Goal: Transaction & Acquisition: Purchase product/service

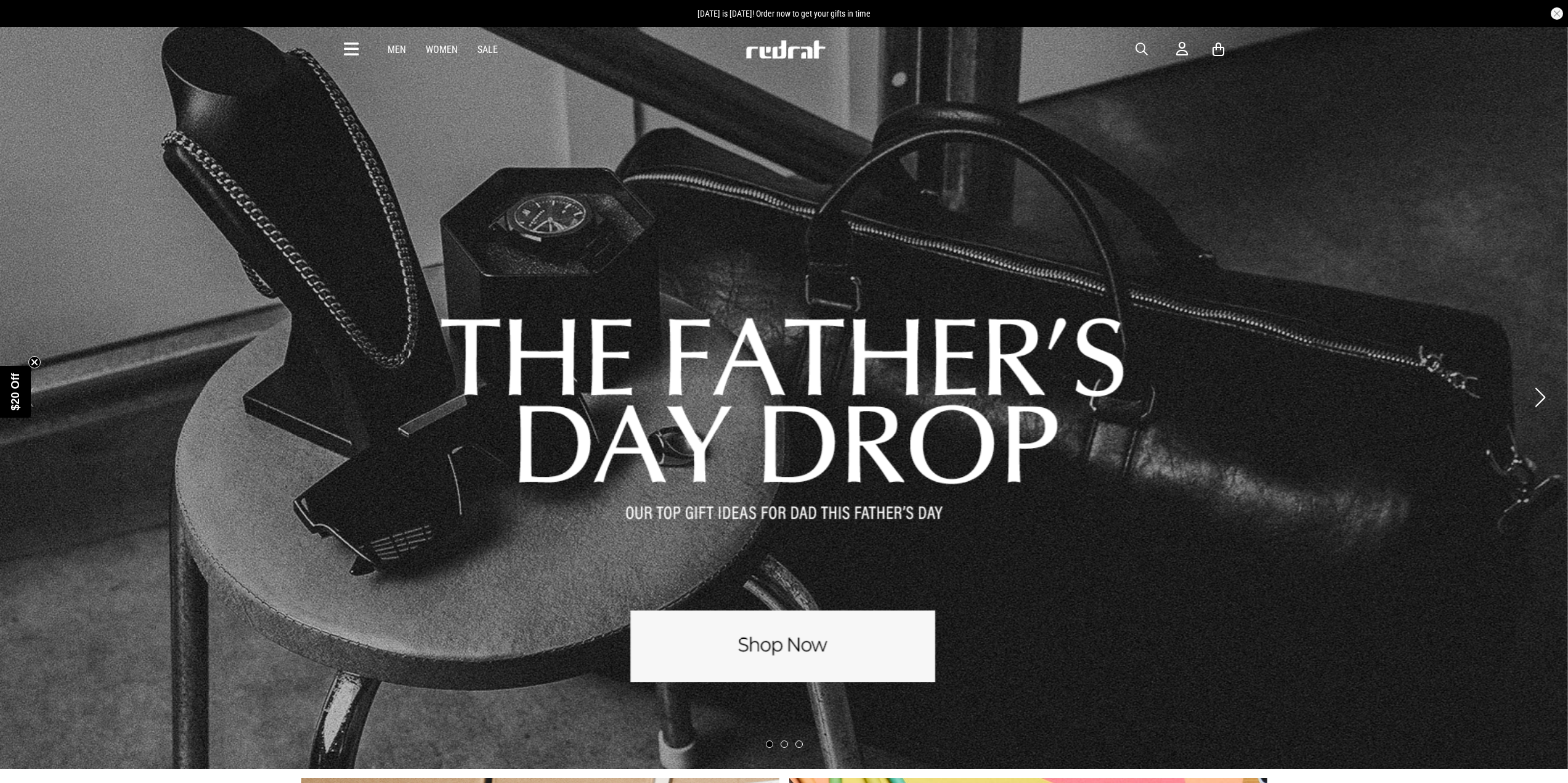
click at [402, 50] on link "Men" at bounding box center [396, 49] width 18 height 12
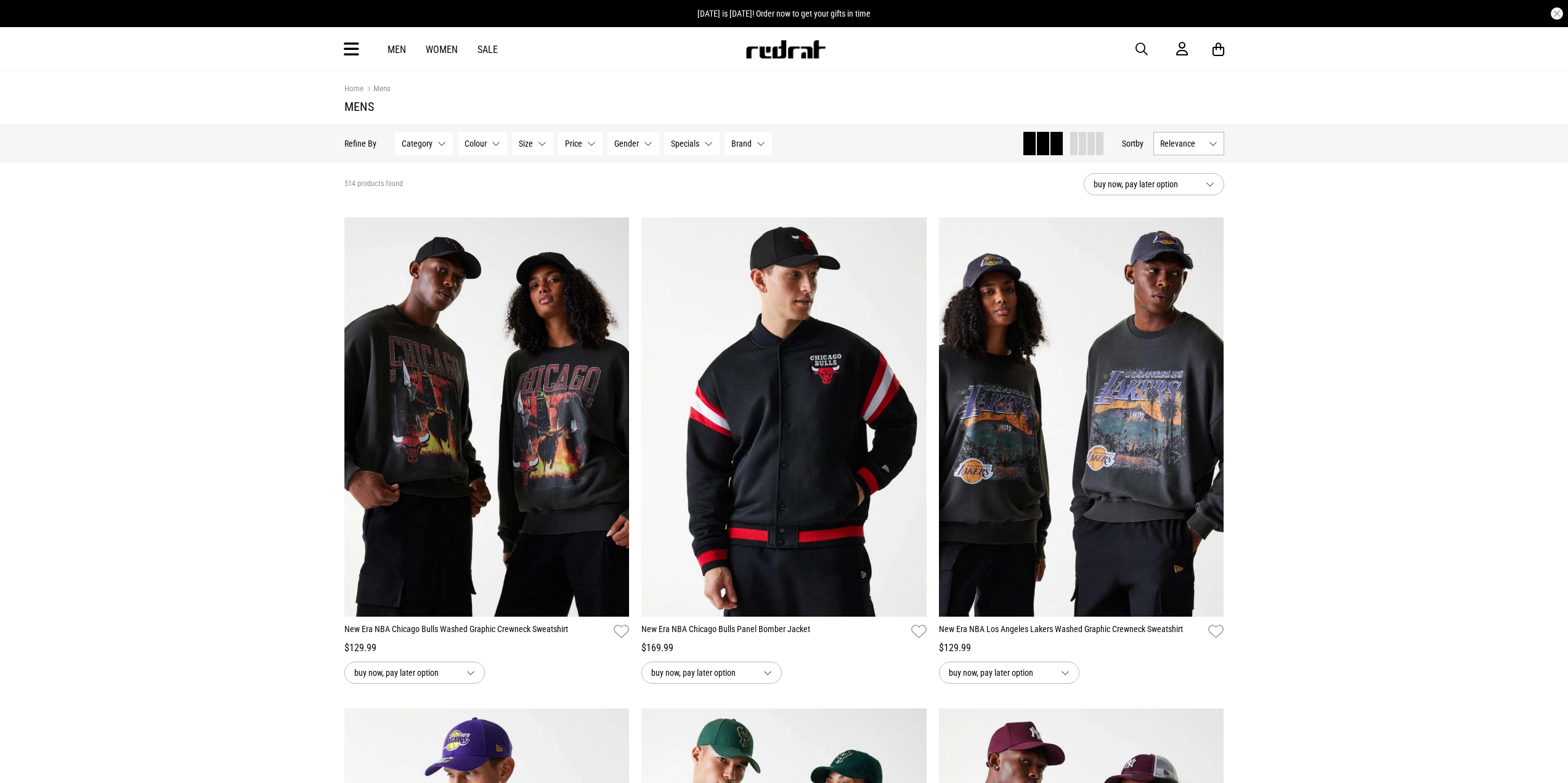
click at [435, 144] on button "Category None selected" at bounding box center [424, 143] width 58 height 23
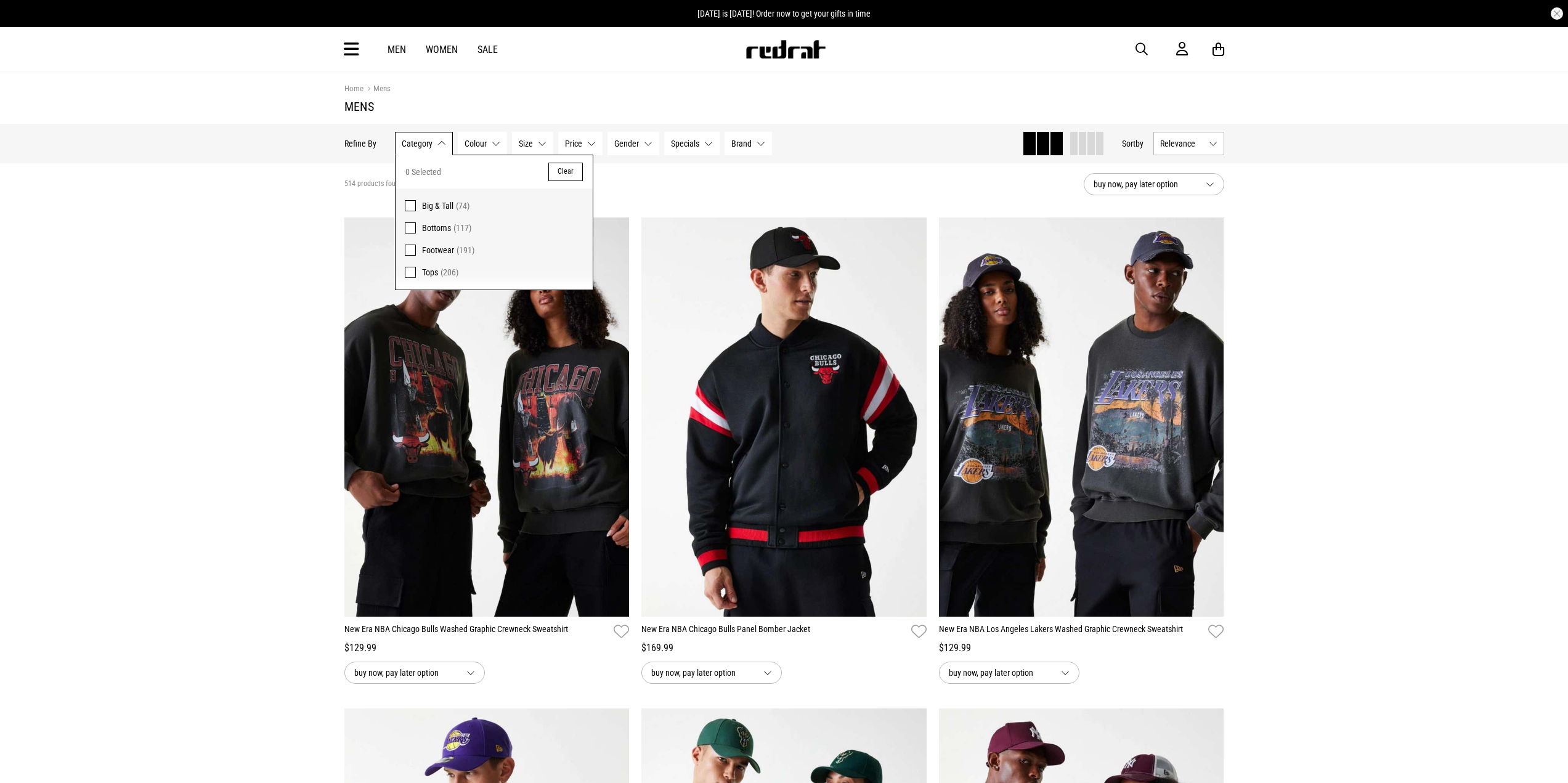
click at [435, 144] on button "Category None selected" at bounding box center [424, 143] width 58 height 23
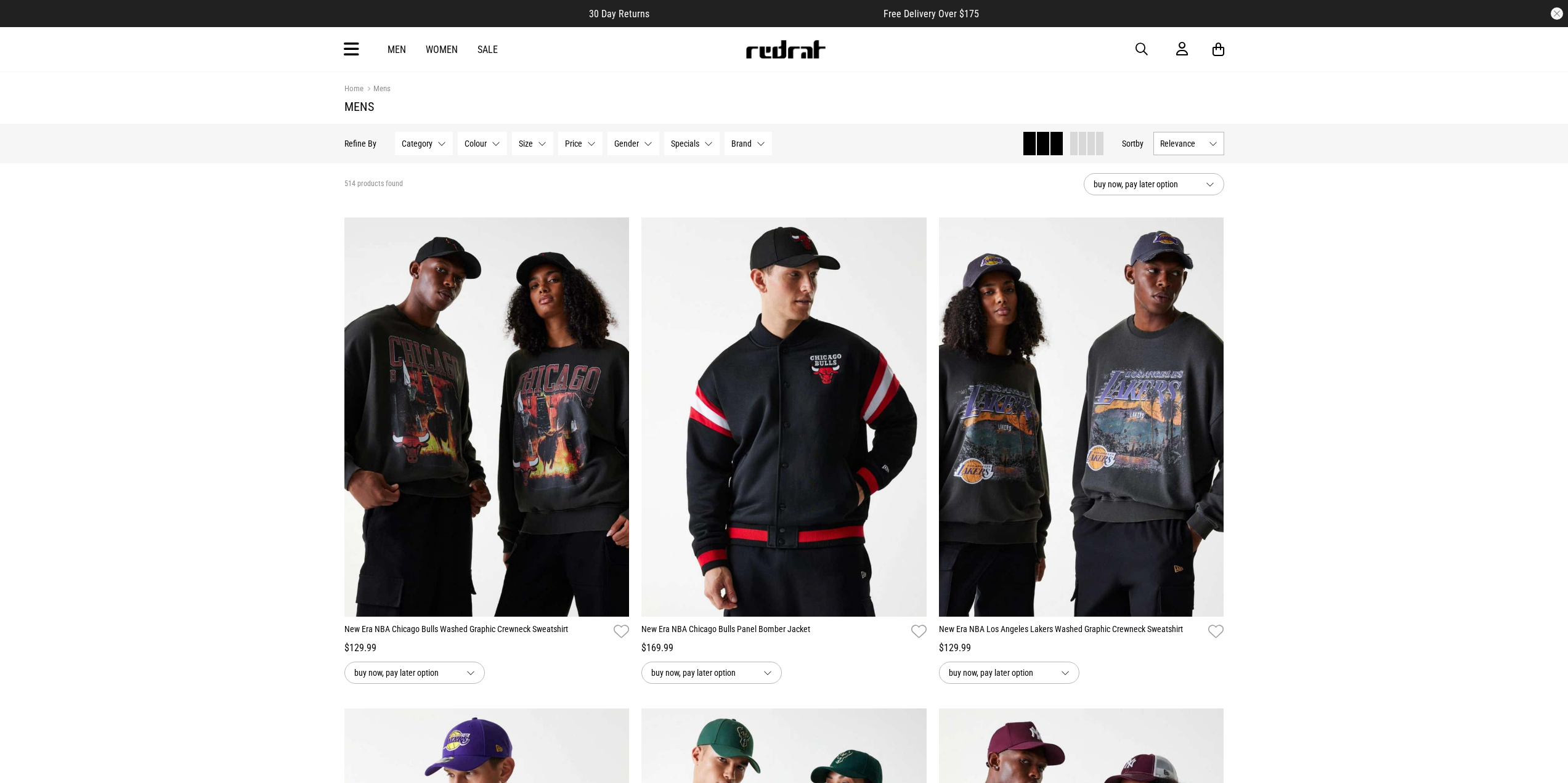
click at [349, 53] on icon at bounding box center [352, 49] width 15 height 20
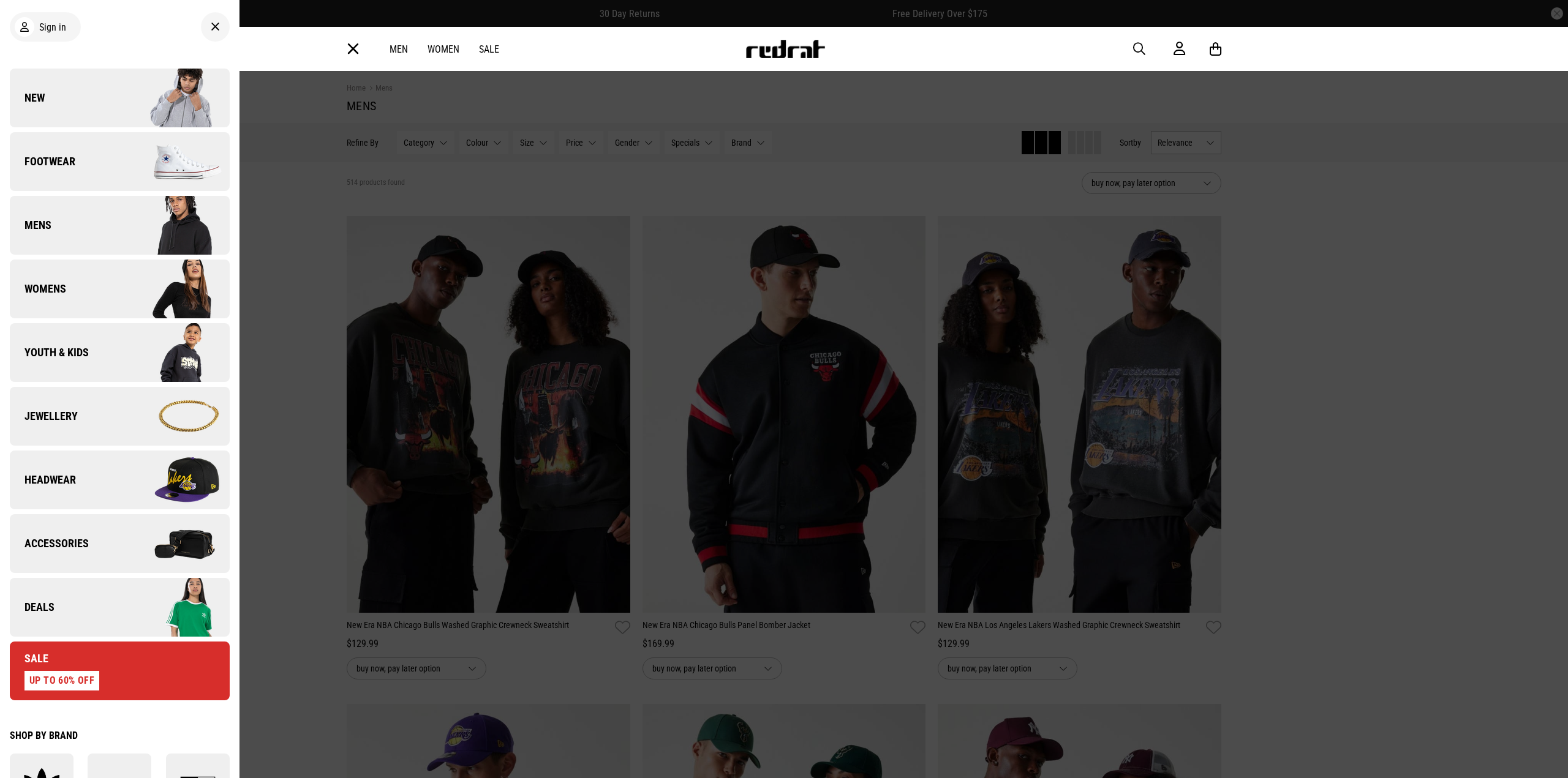
click at [98, 469] on link "Headwear" at bounding box center [120, 479] width 220 height 58
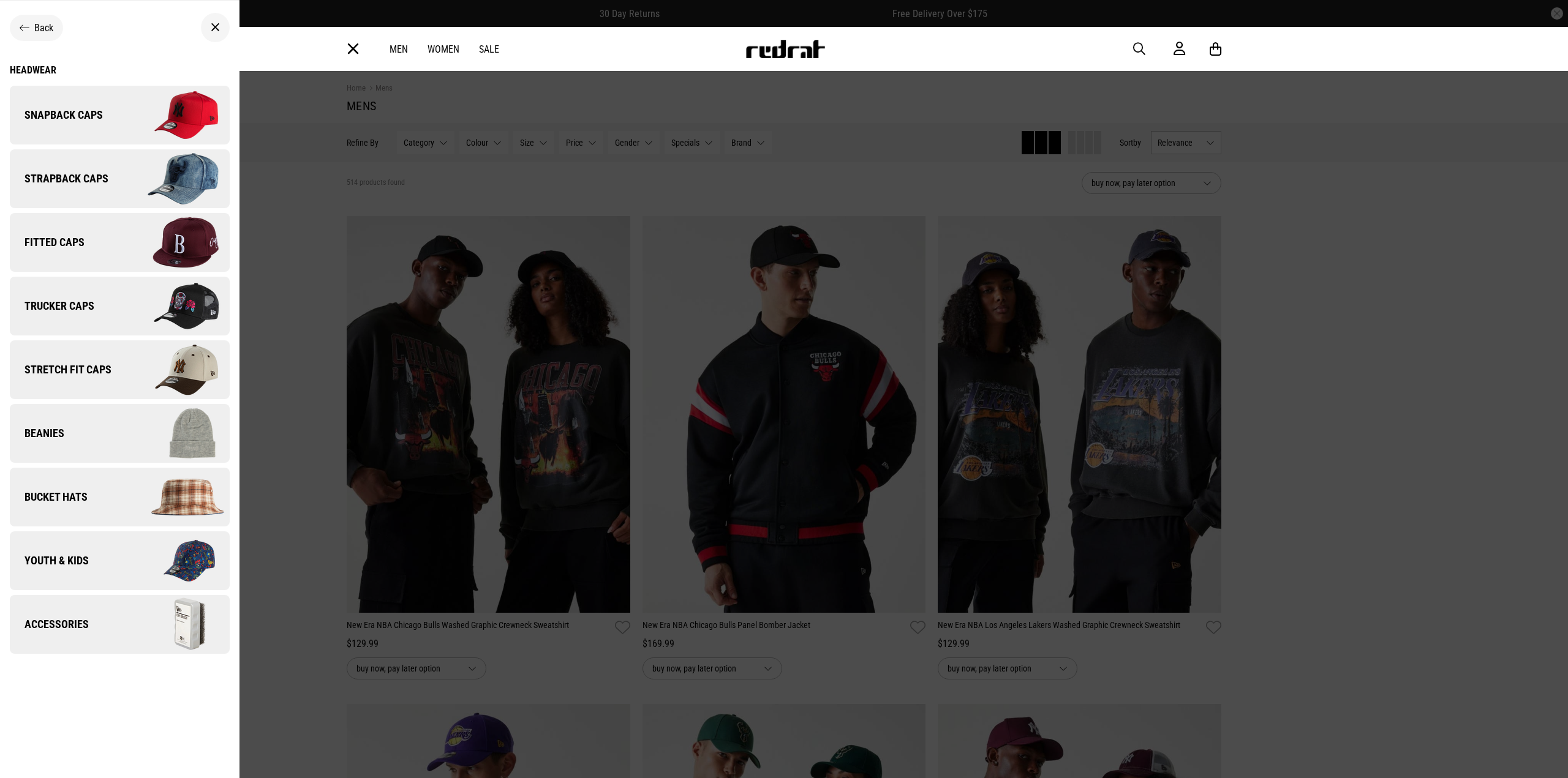
click at [74, 110] on span "Snapback Caps" at bounding box center [56, 115] width 93 height 15
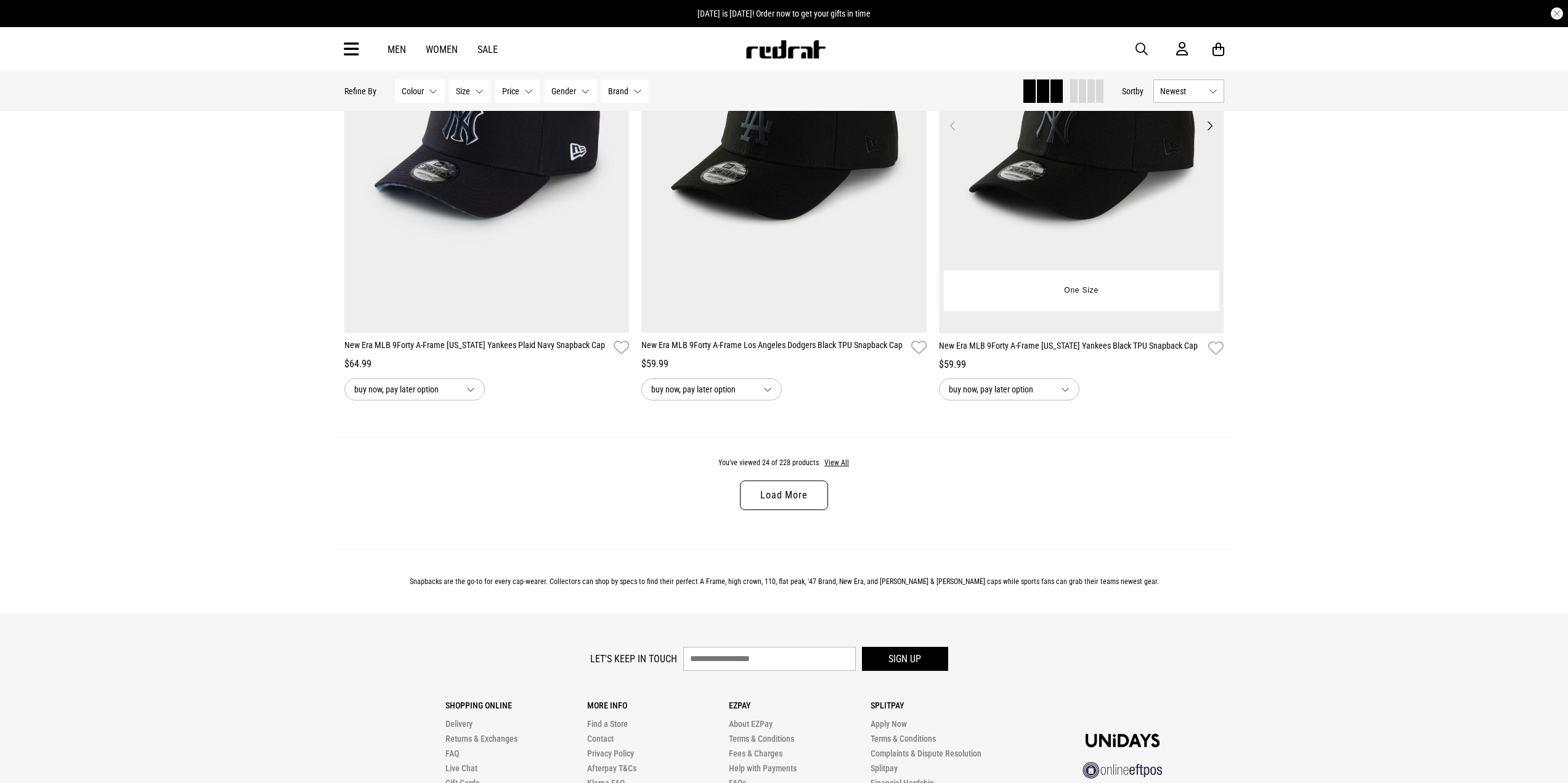
scroll to position [3758, 0]
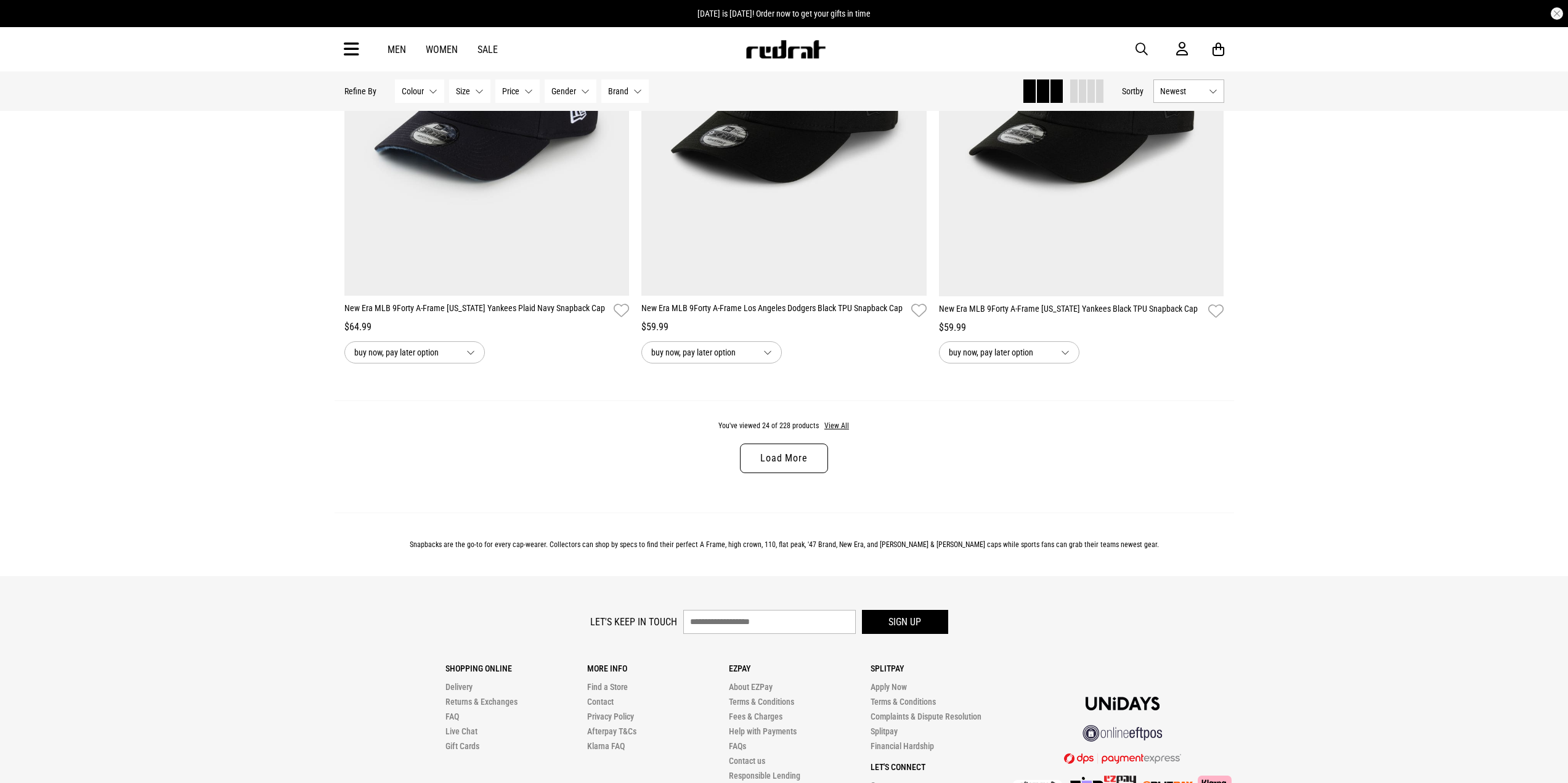
click at [790, 463] on link "Load More" at bounding box center [783, 458] width 88 height 29
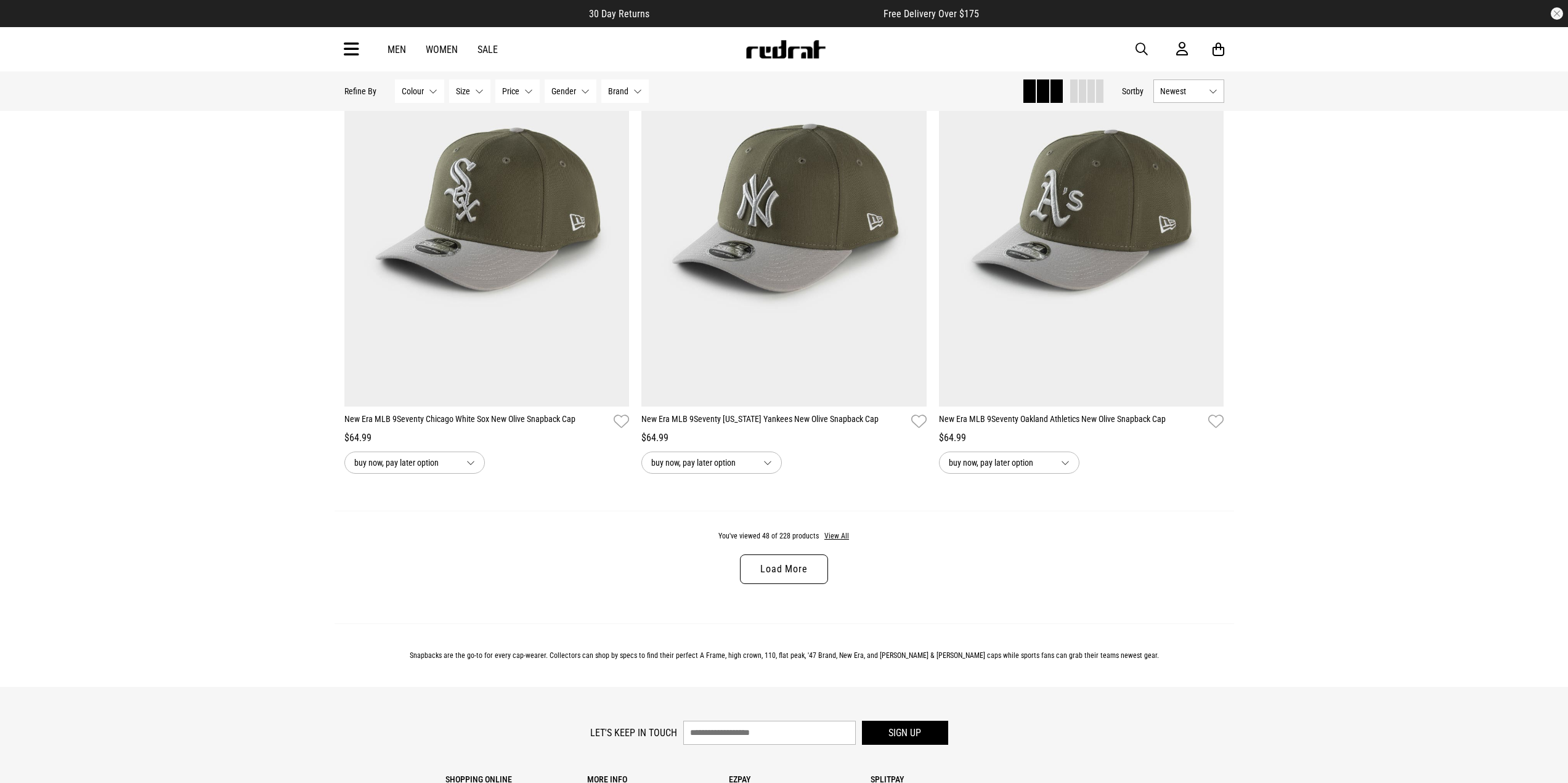
scroll to position [7577, 0]
click at [788, 583] on link "Load More" at bounding box center [783, 568] width 88 height 29
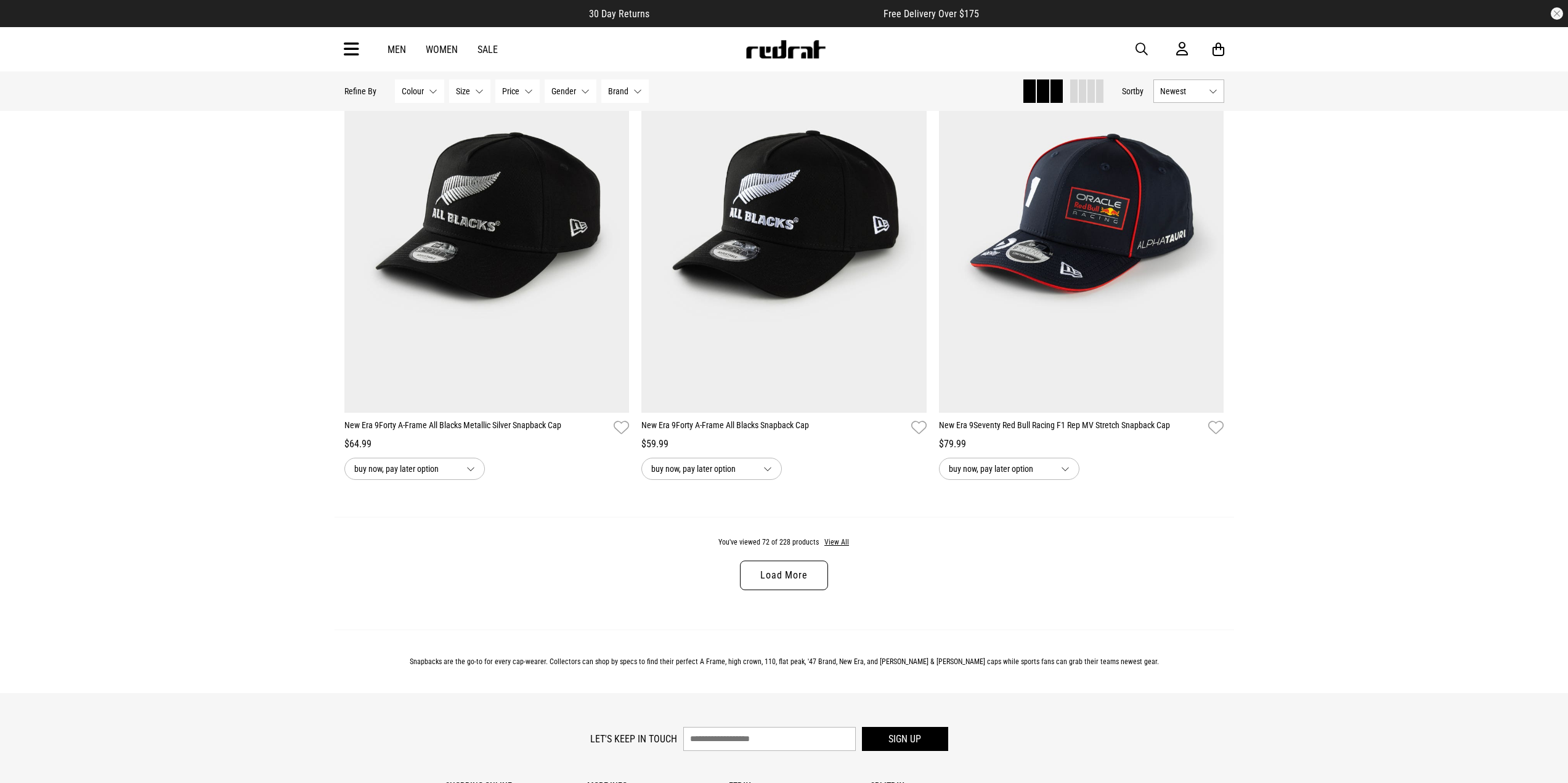
scroll to position [11520, 0]
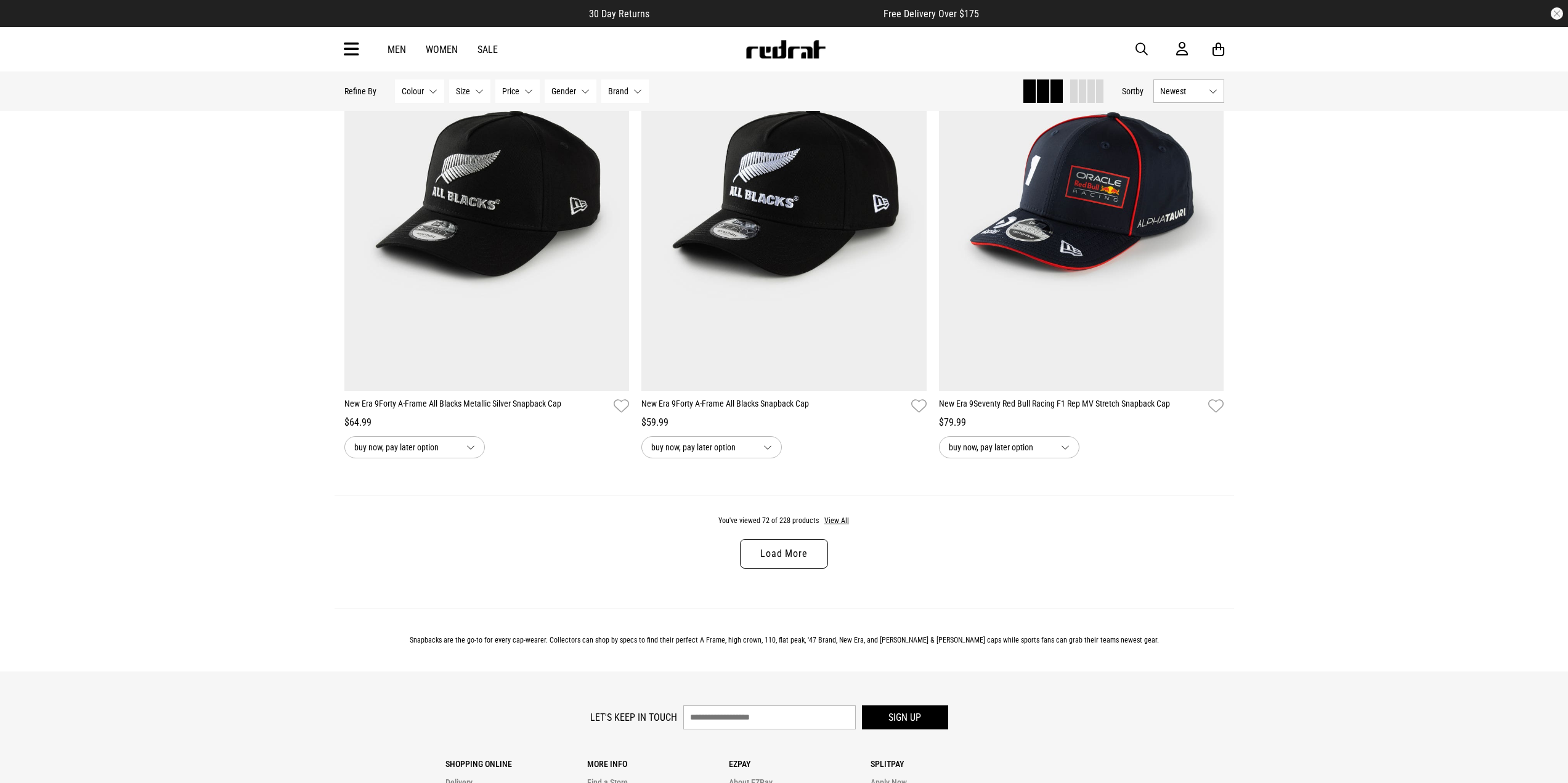
click at [789, 569] on link "Load More" at bounding box center [783, 554] width 88 height 29
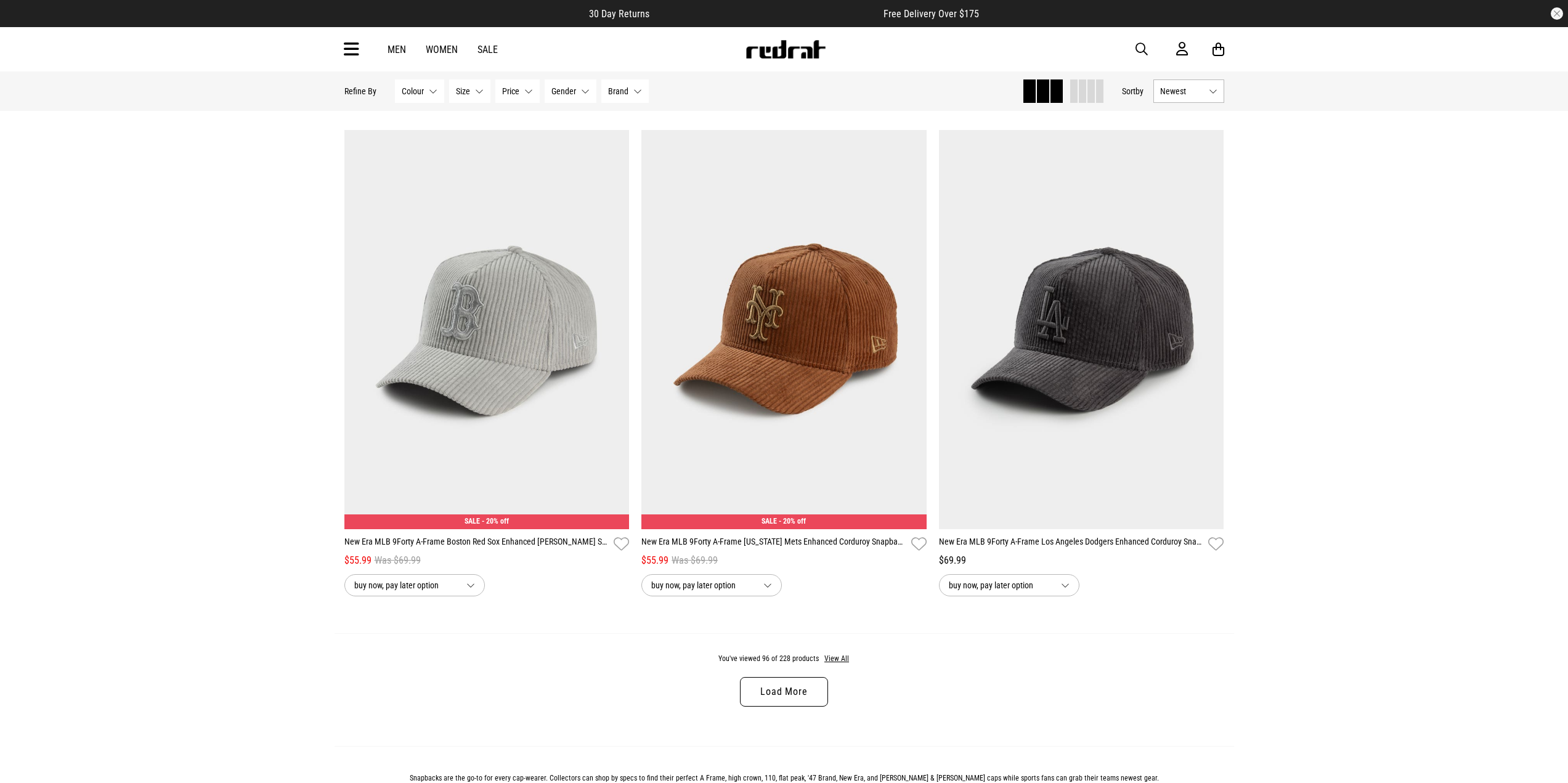
scroll to position [15340, 0]
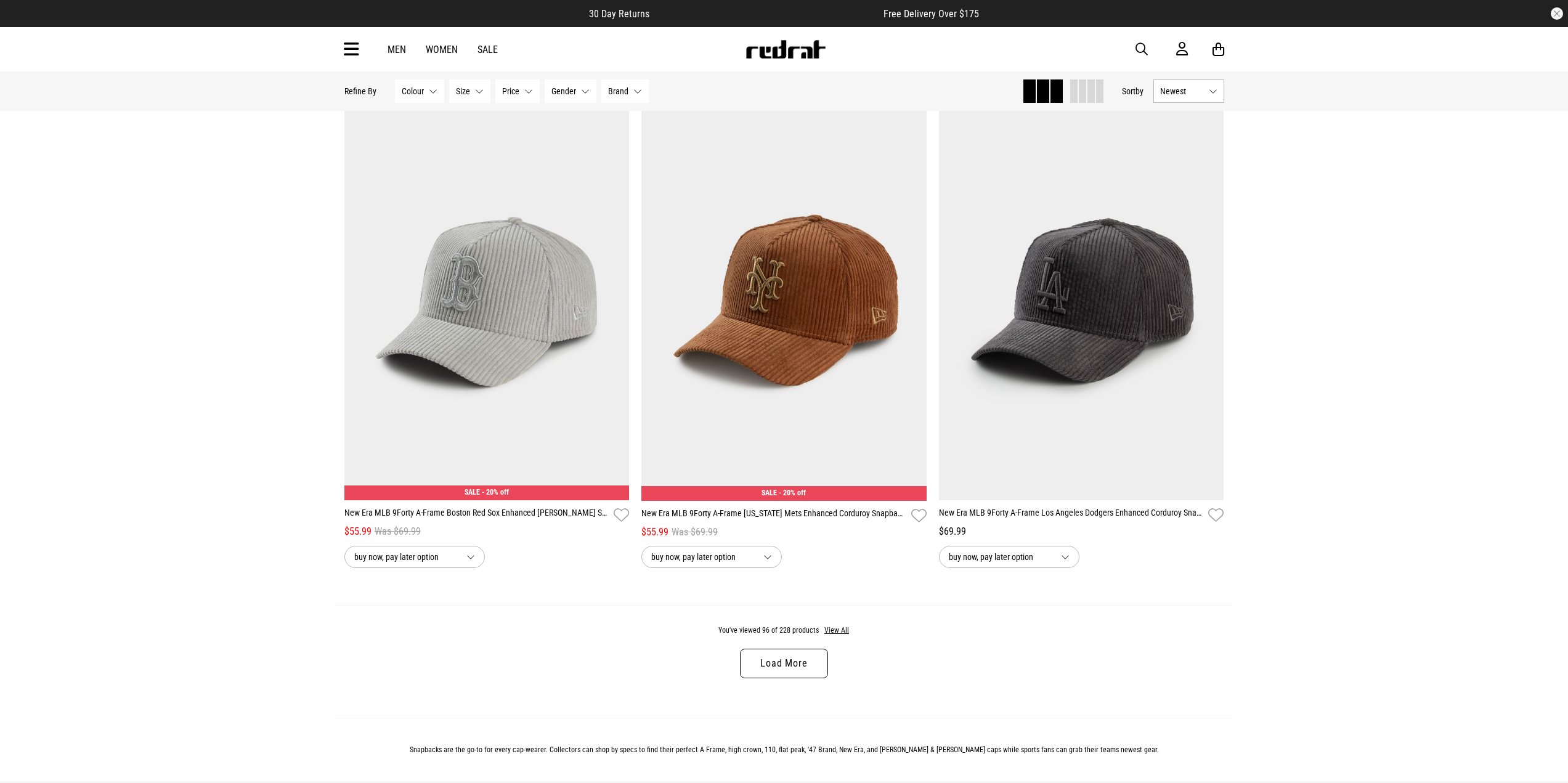
click at [800, 678] on link "Load More" at bounding box center [783, 663] width 88 height 29
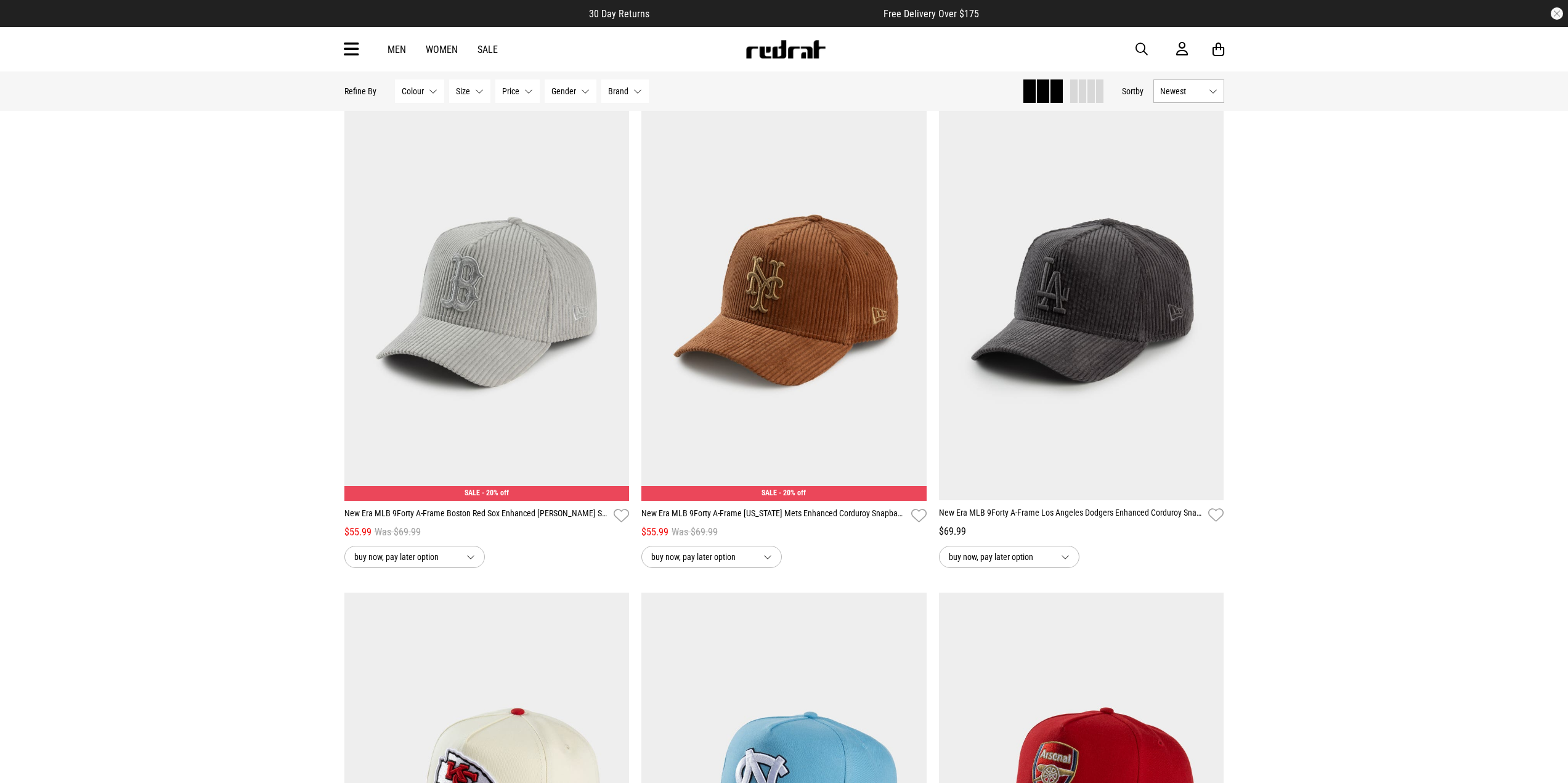
click at [419, 97] on button "Colour None selected" at bounding box center [419, 90] width 49 height 23
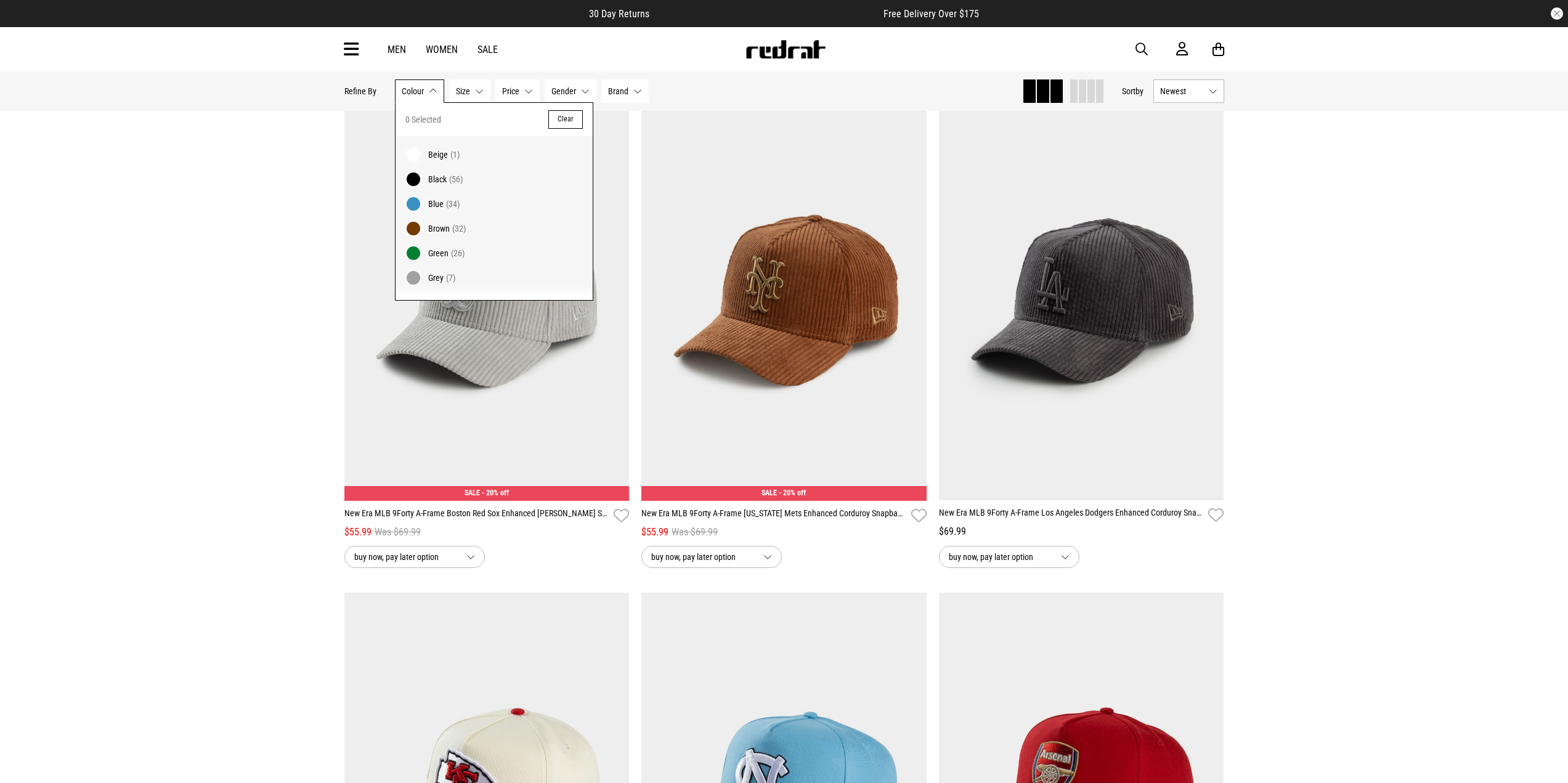
click at [453, 181] on span "(56)" at bounding box center [455, 179] width 13 height 10
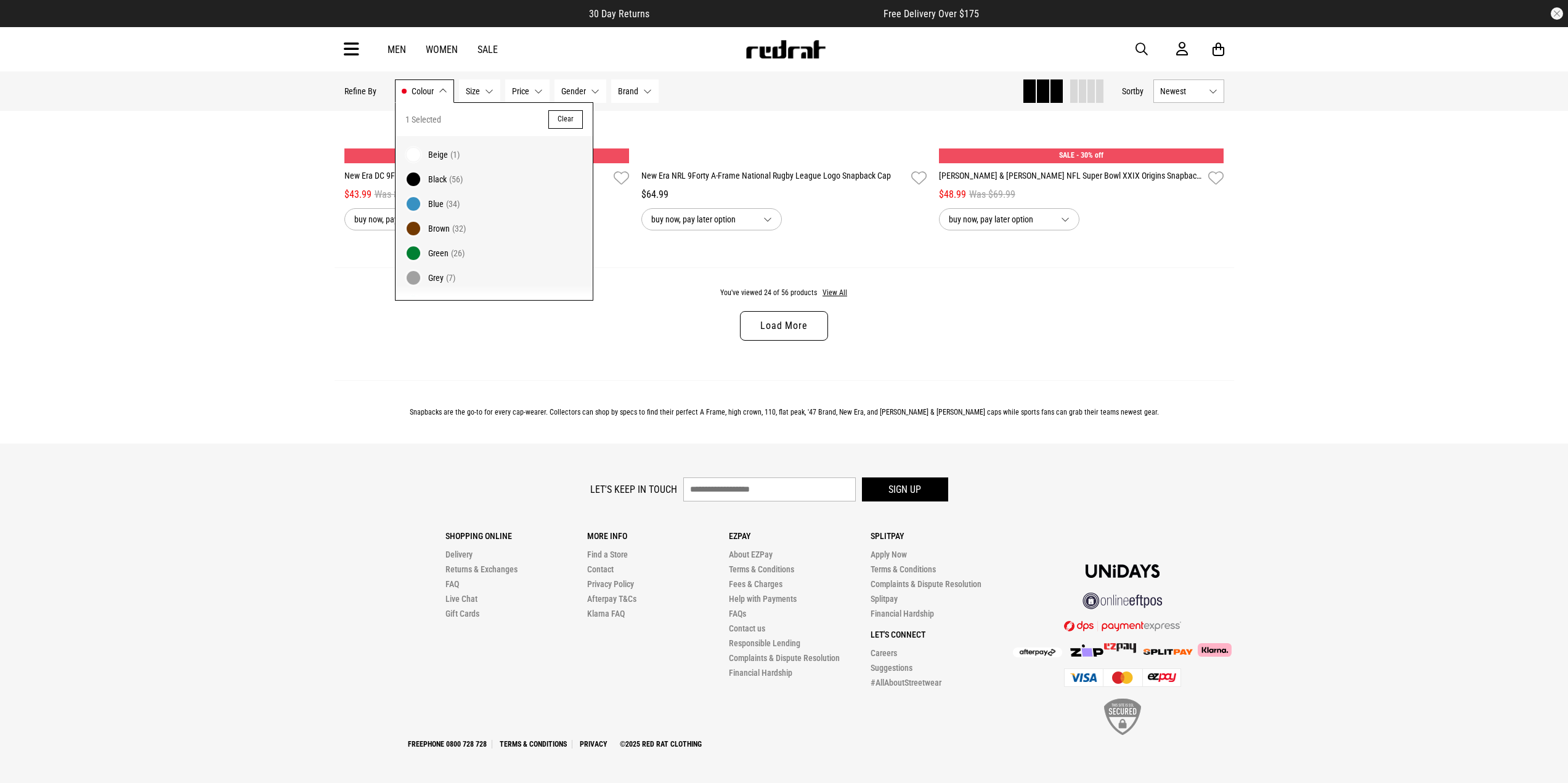
scroll to position [3912, 0]
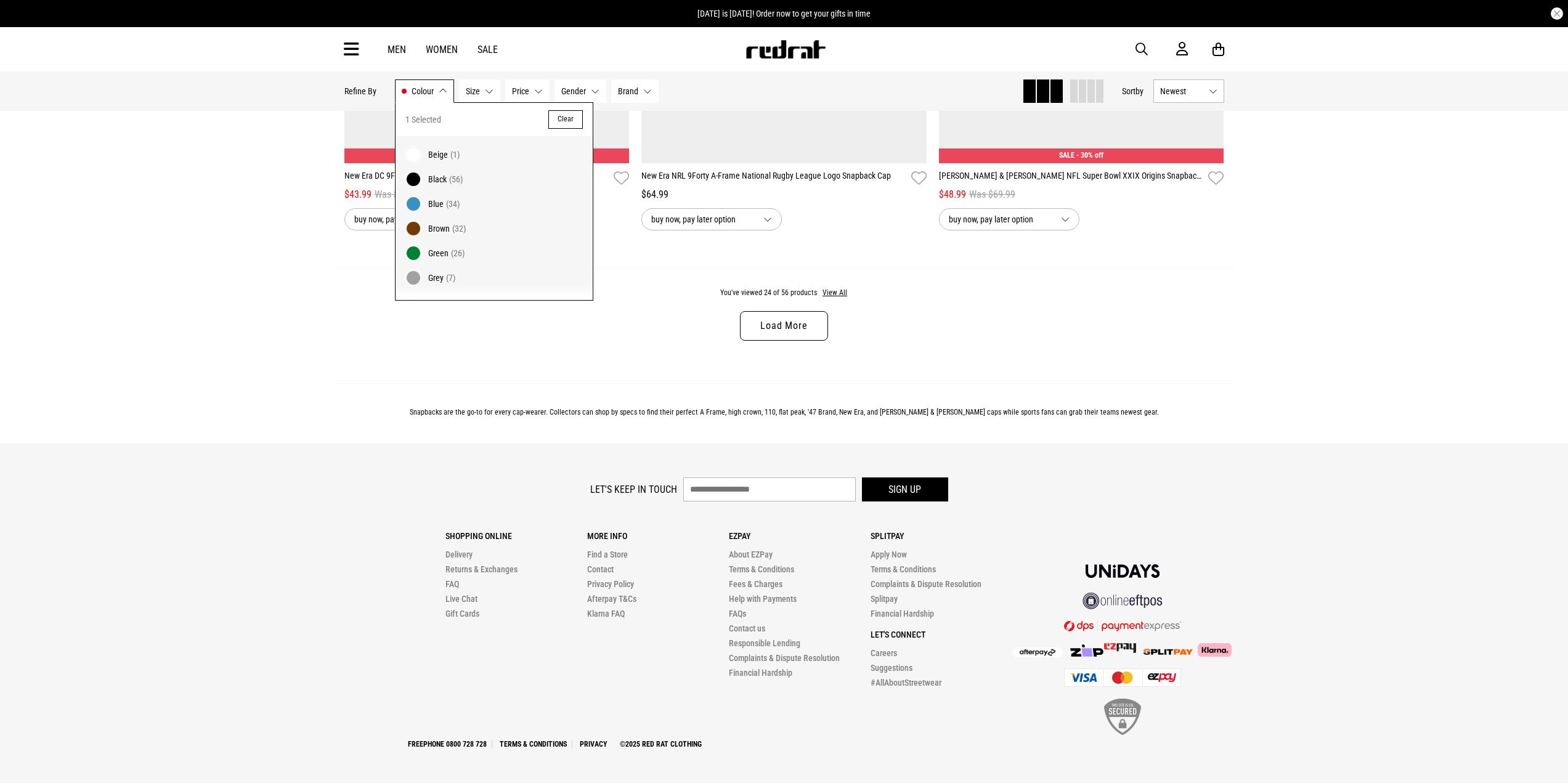
click at [458, 179] on span "(56)" at bounding box center [455, 179] width 13 height 10
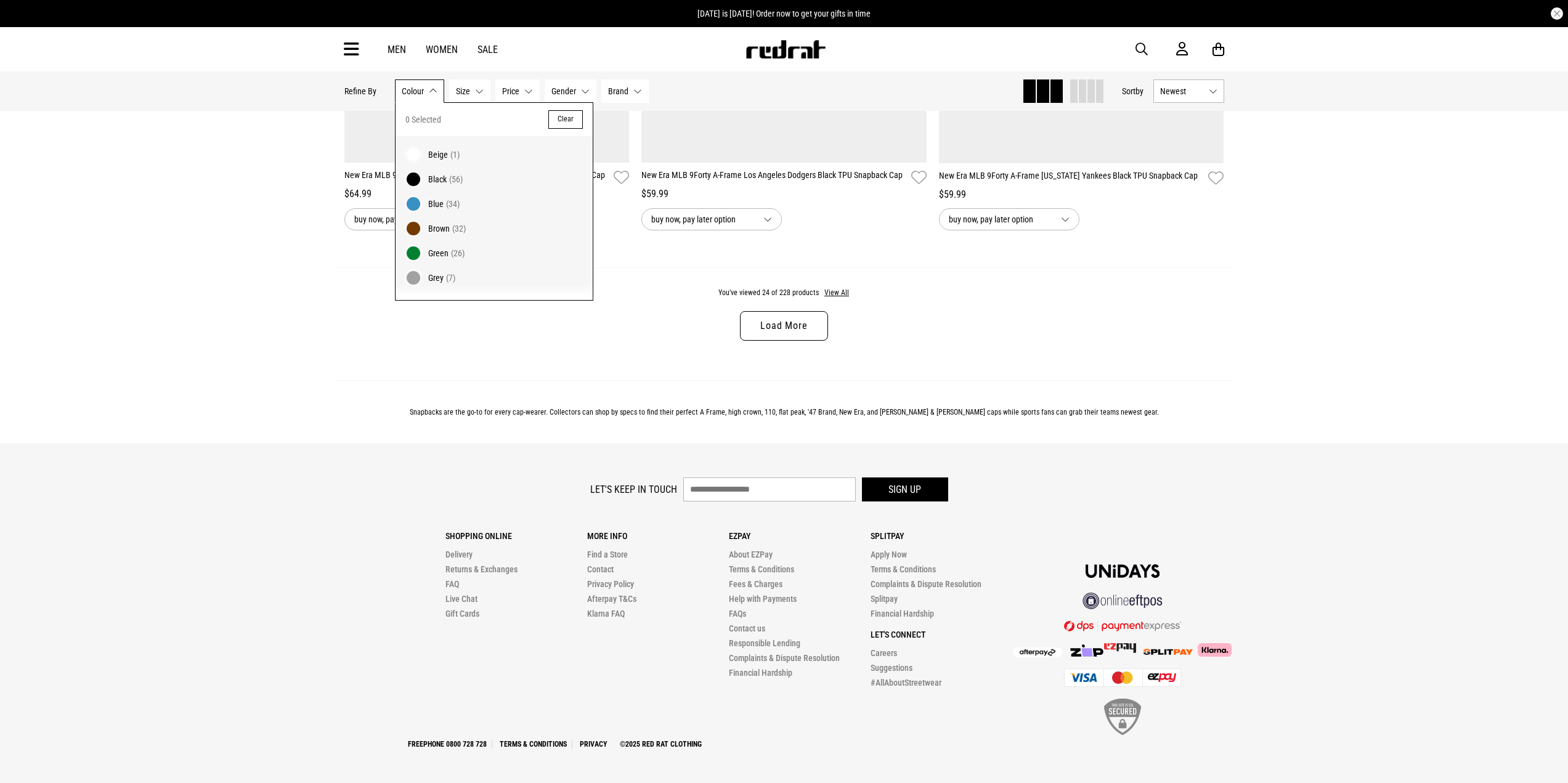
click at [438, 178] on span "Black" at bounding box center [437, 179] width 18 height 10
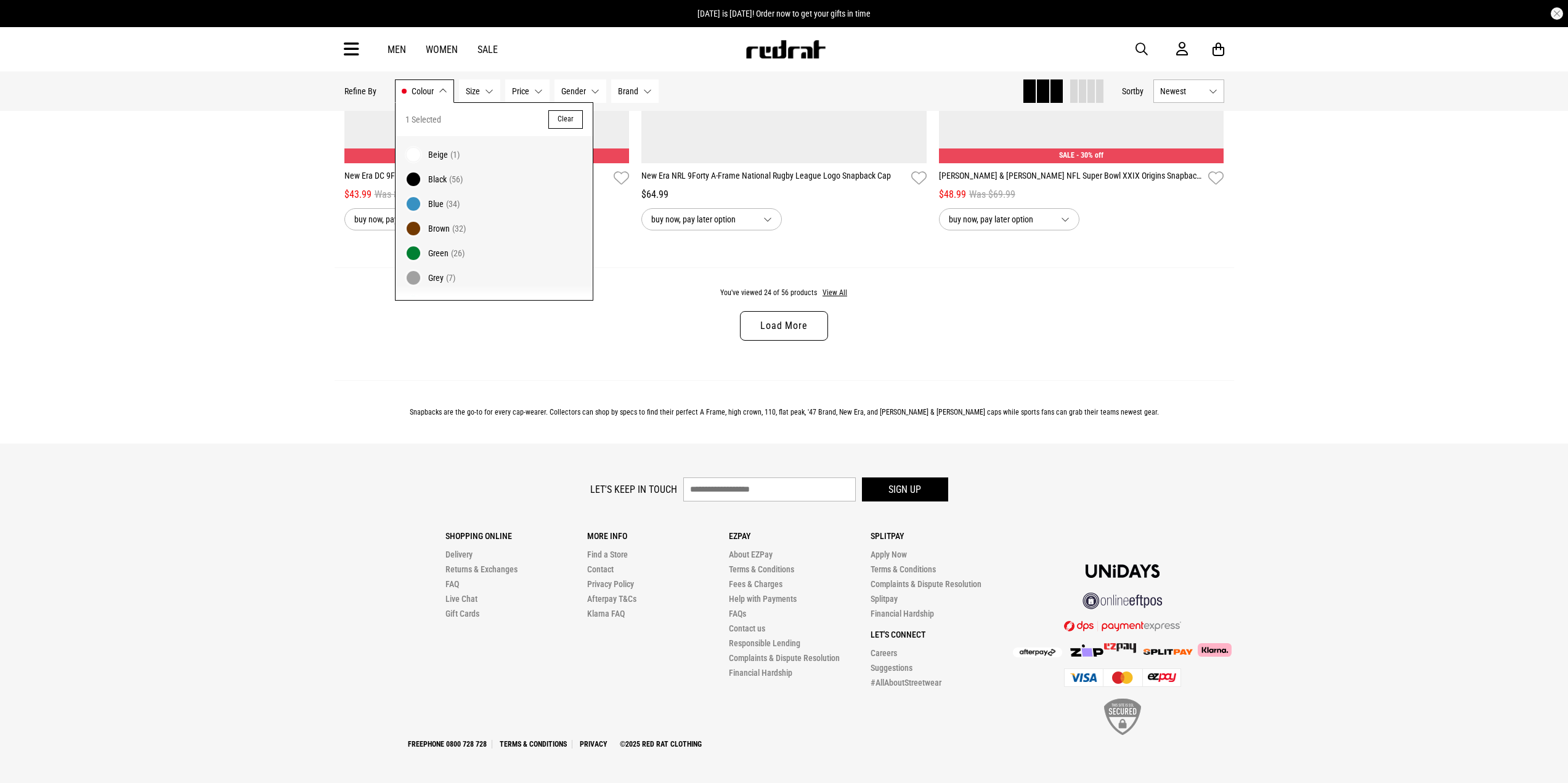
click at [596, 390] on div "Snapbacks are the go-to for every cap-wearer. Collectors can shop by specs to f…" at bounding box center [784, 412] width 899 height 64
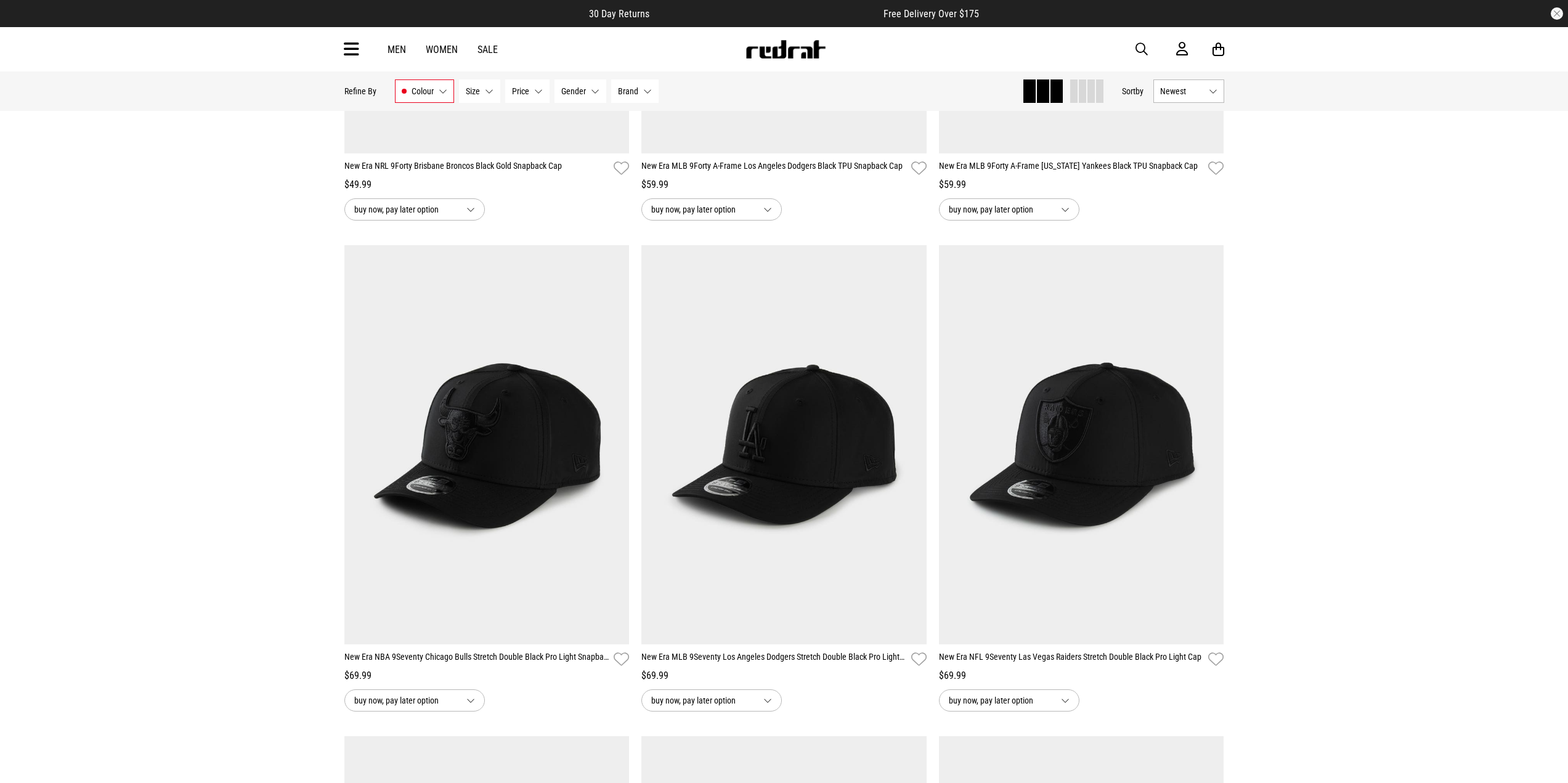
scroll to position [0, 0]
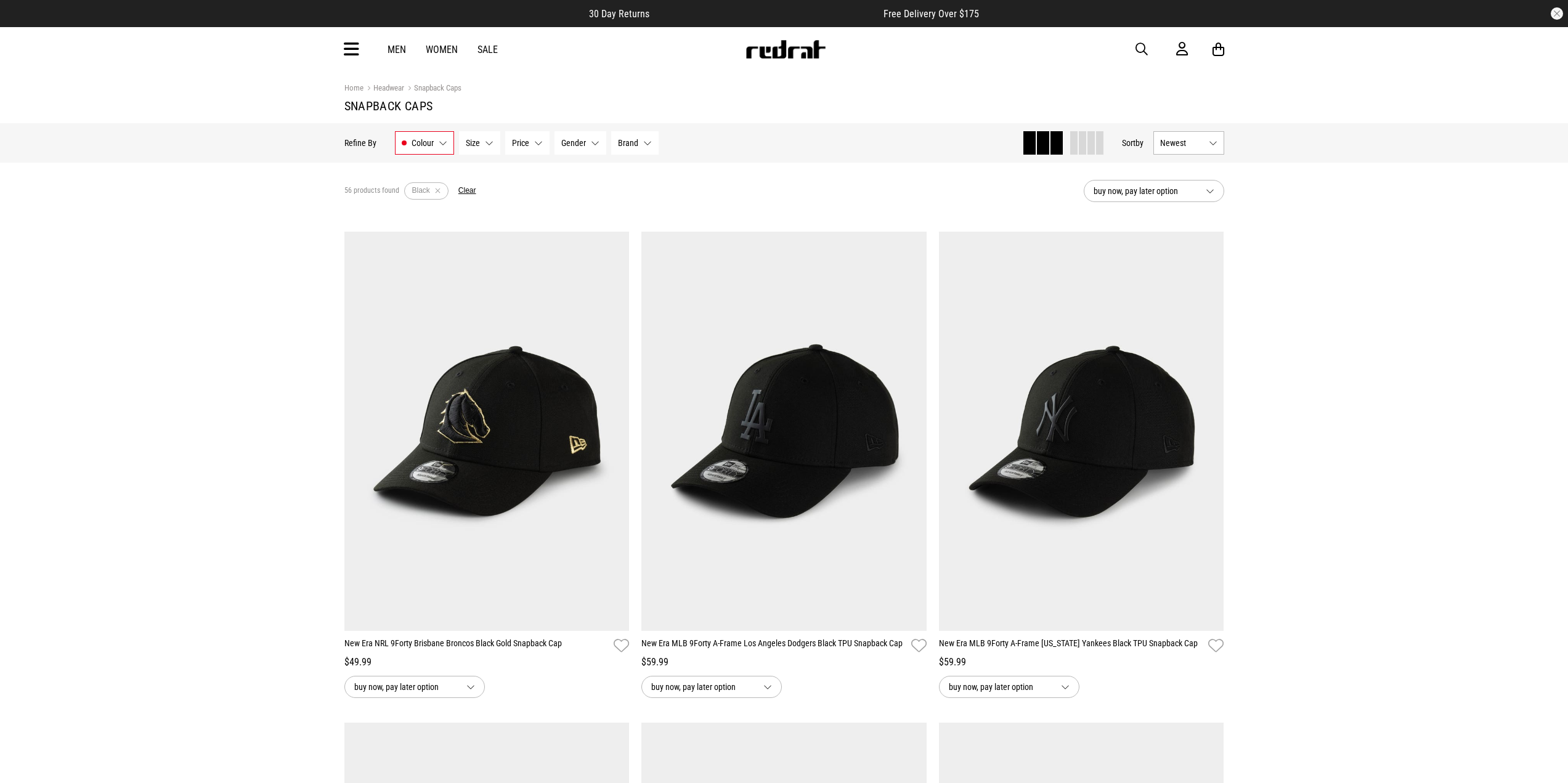
click at [642, 144] on button "Brand None selected" at bounding box center [635, 142] width 48 height 23
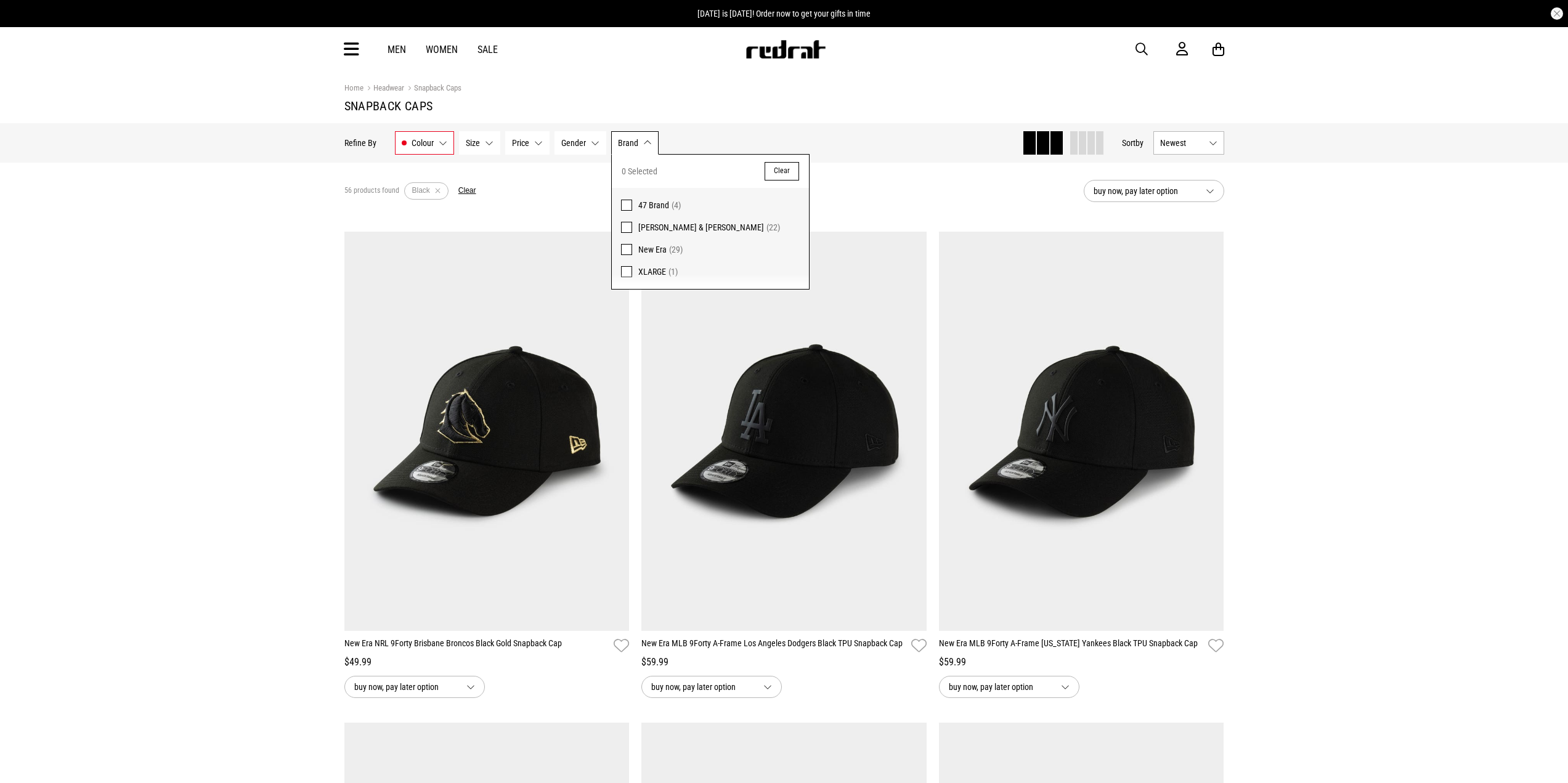
click at [656, 203] on span "47 Brand" at bounding box center [653, 205] width 31 height 10
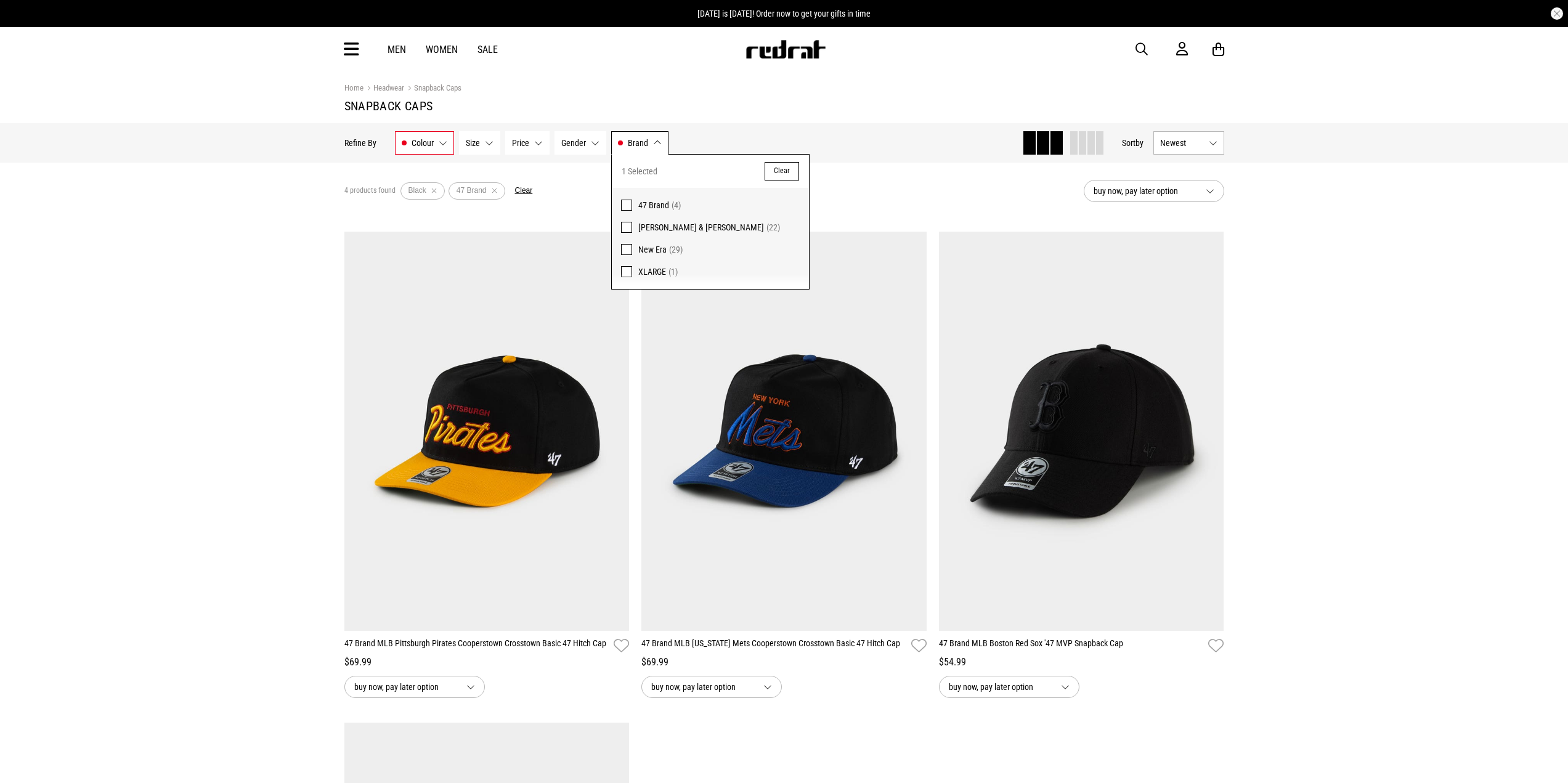
click at [656, 203] on span "47 Brand" at bounding box center [653, 205] width 31 height 10
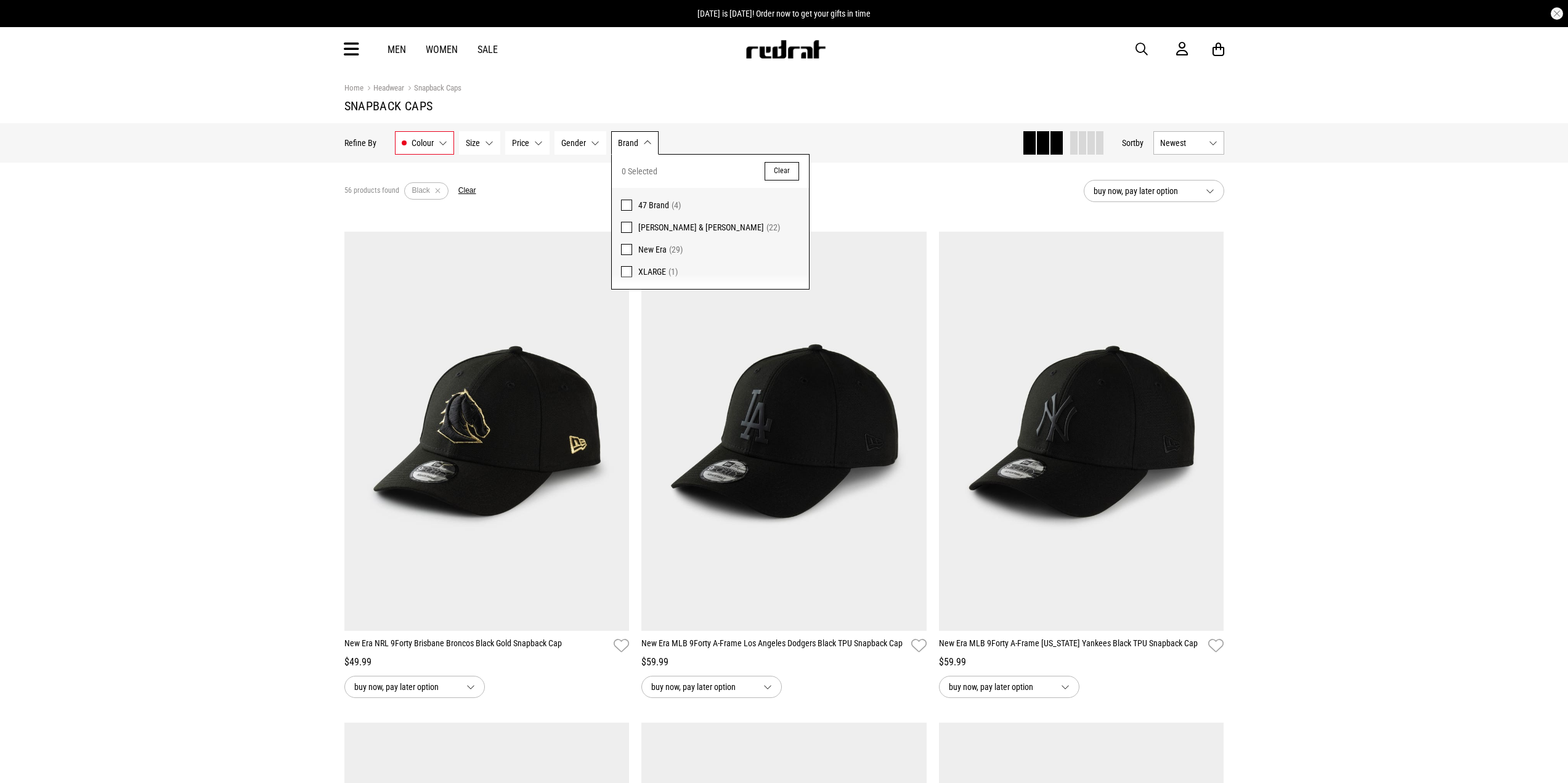
click at [646, 249] on span "New Era" at bounding box center [652, 249] width 28 height 10
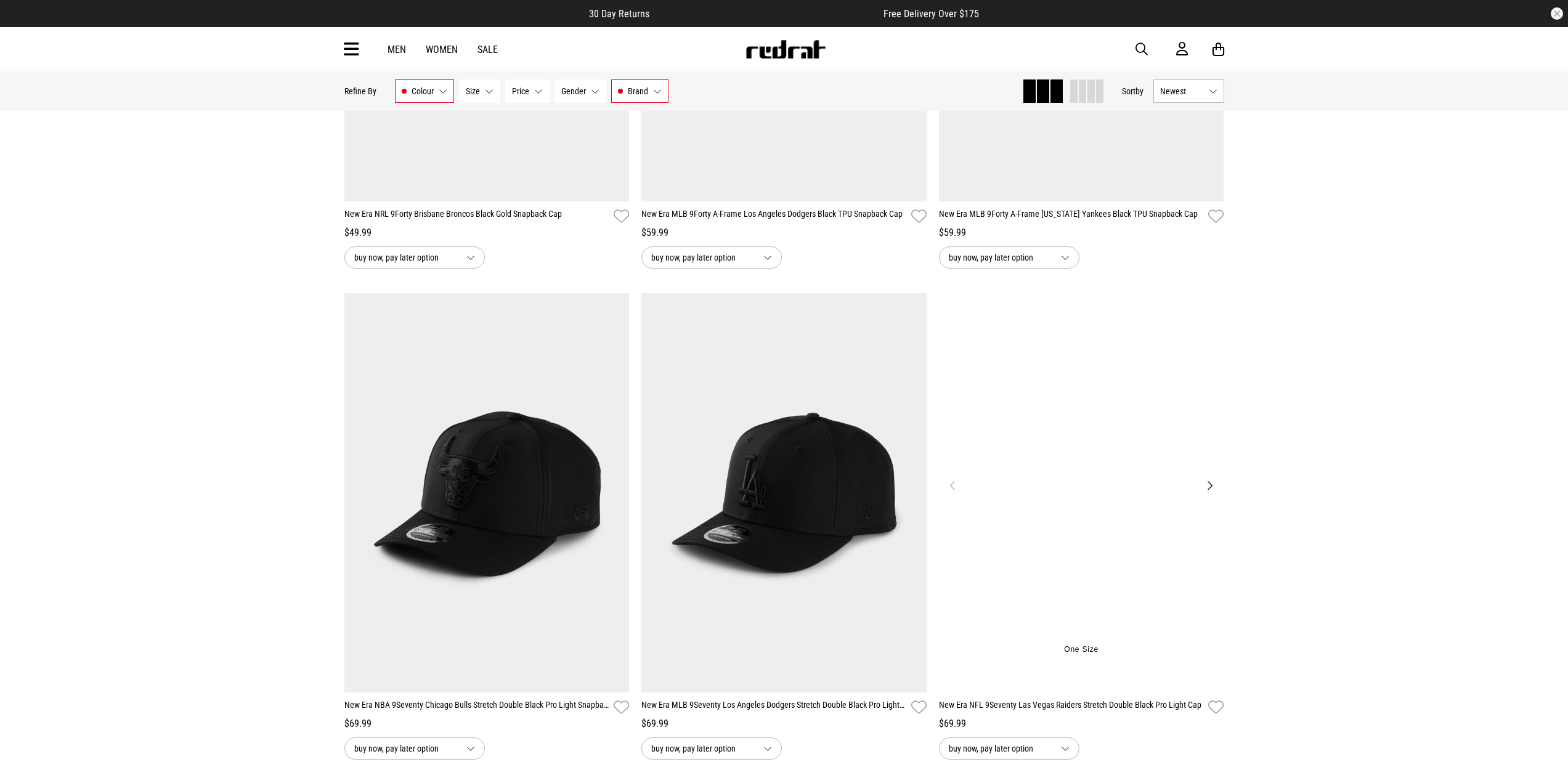
scroll to position [431, 0]
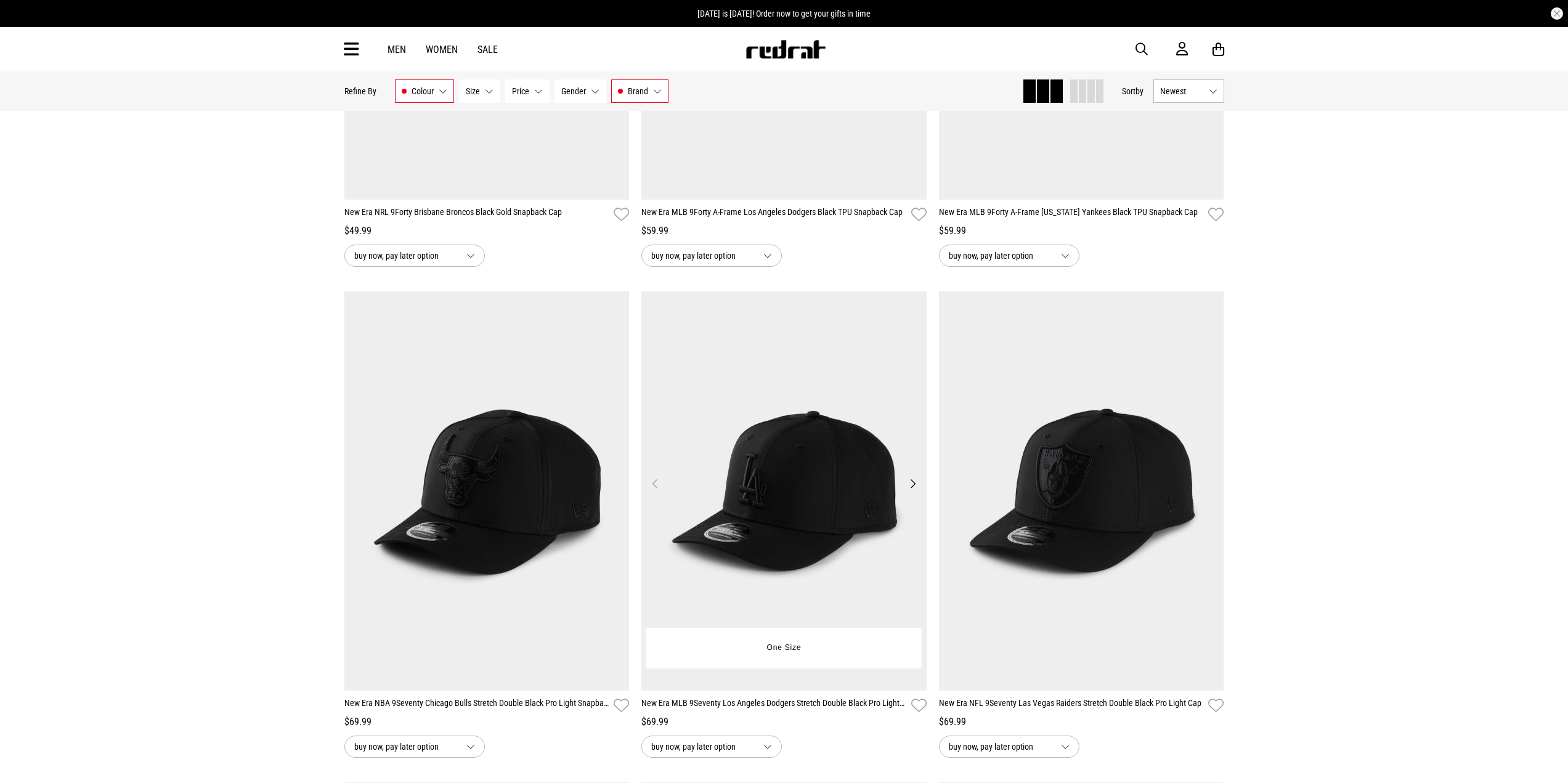
click at [913, 485] on button "Next" at bounding box center [913, 483] width 15 height 15
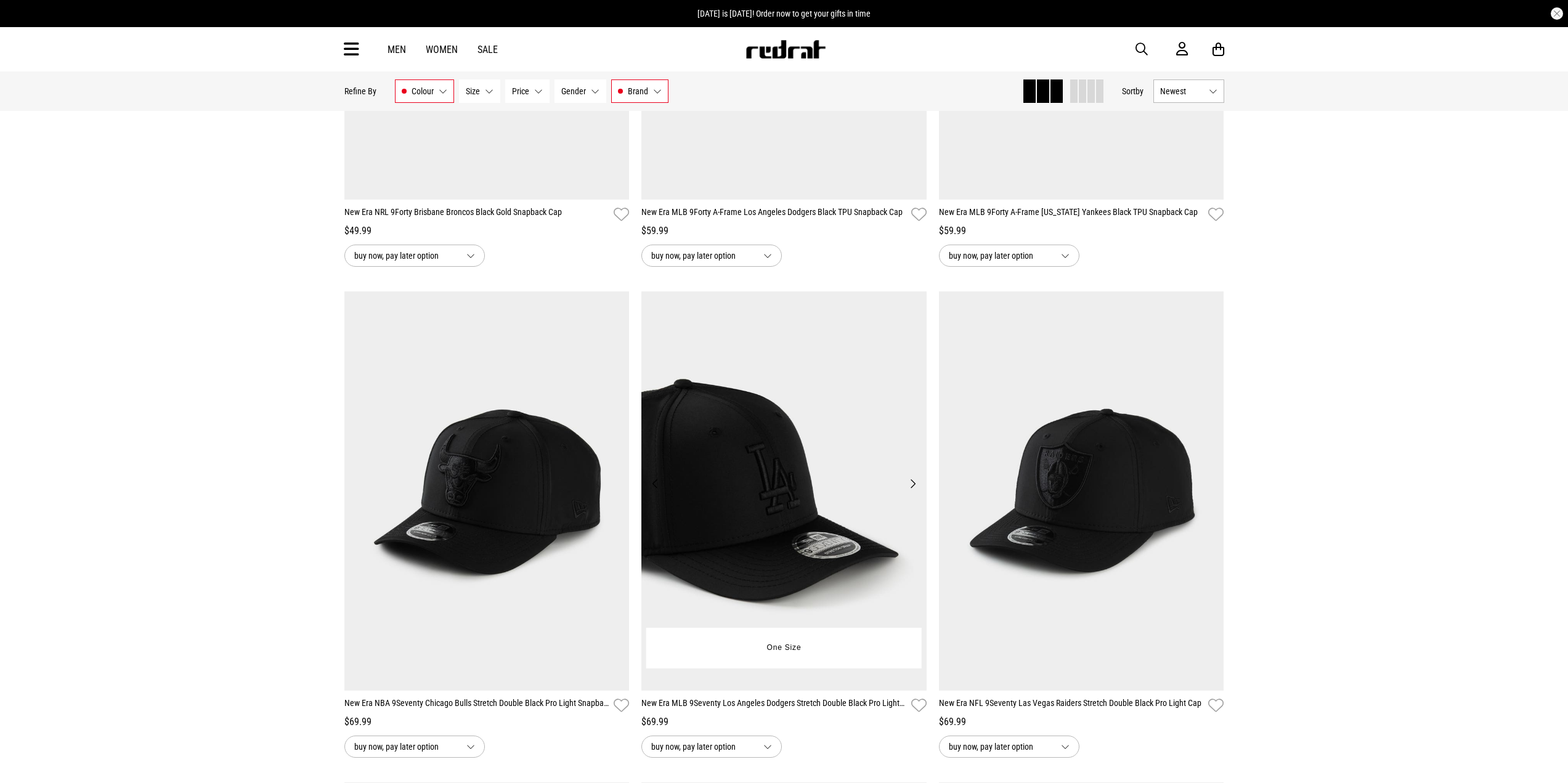
click at [911, 484] on button "Next" at bounding box center [913, 483] width 15 height 15
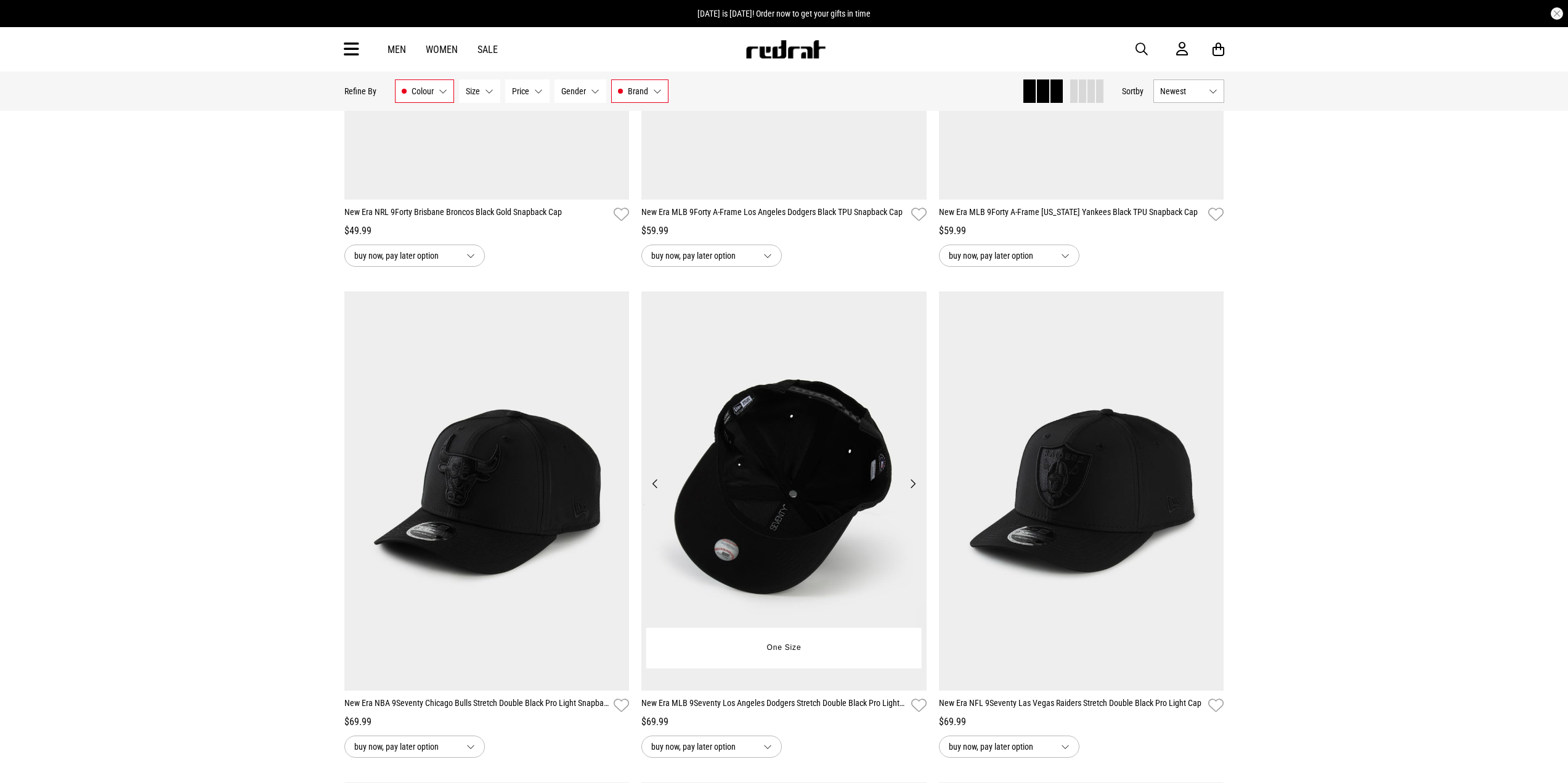
click at [908, 485] on button "Next" at bounding box center [913, 483] width 15 height 15
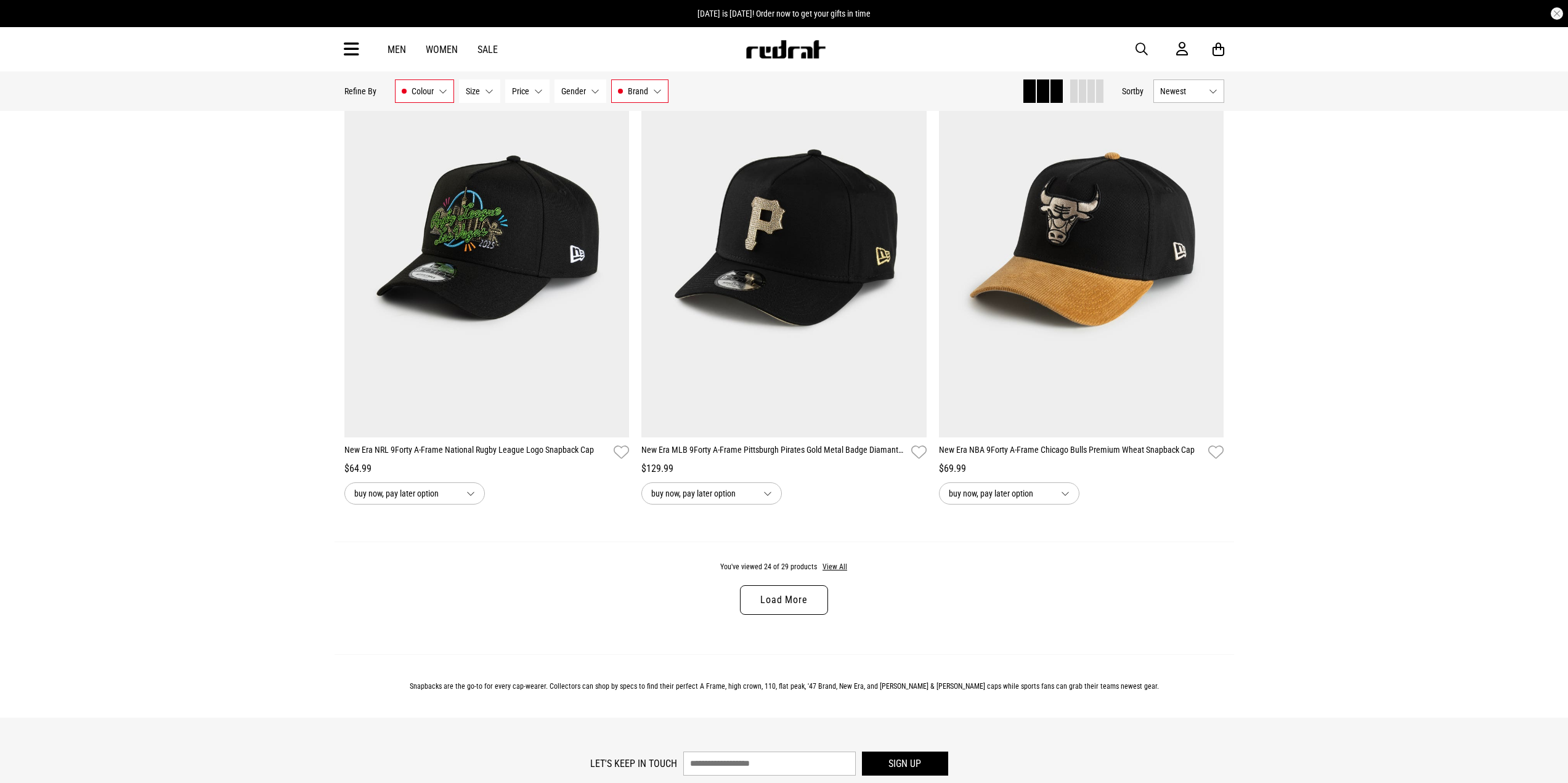
scroll to position [3758, 0]
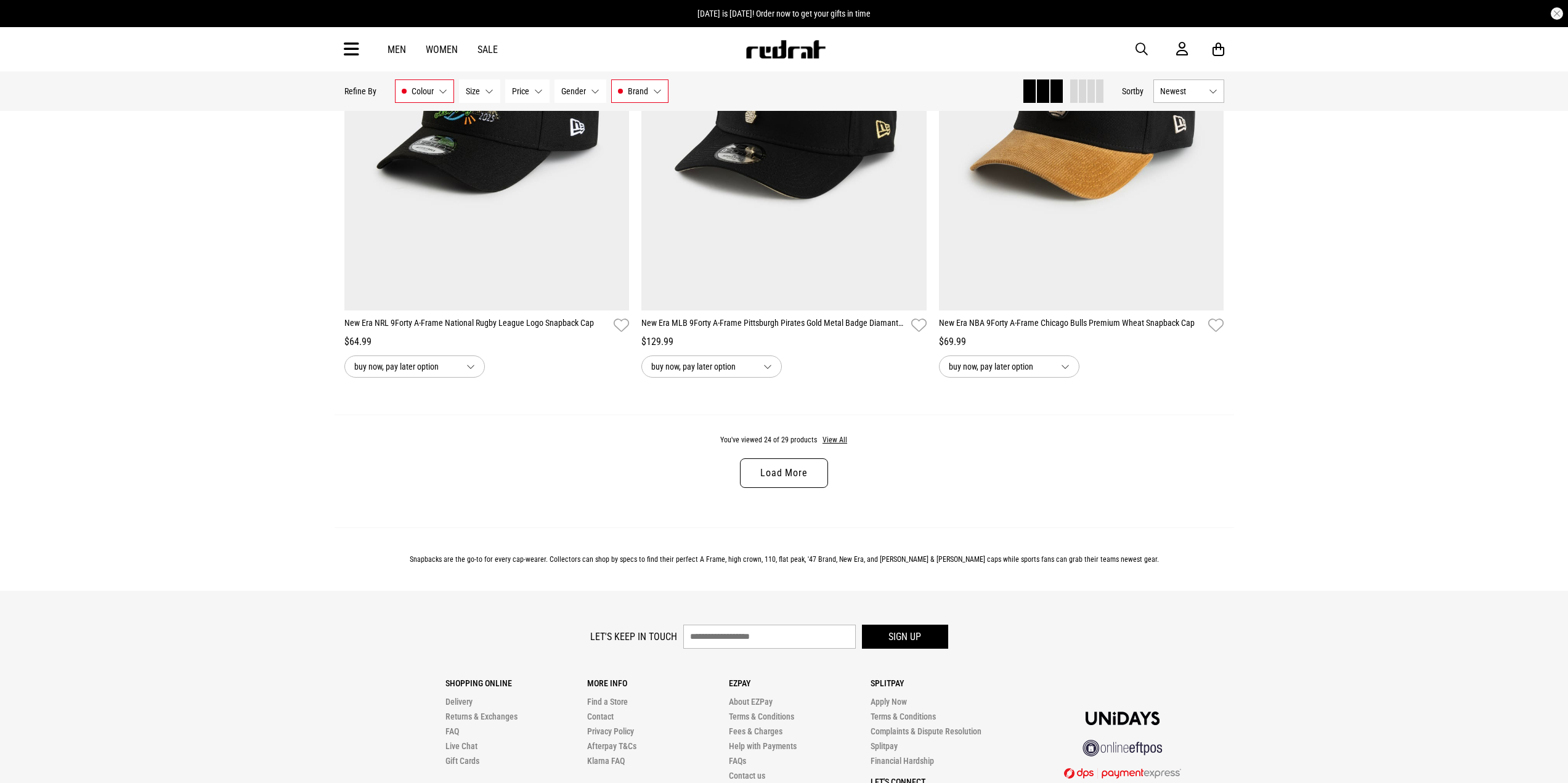
click at [786, 488] on link "Load More" at bounding box center [783, 473] width 88 height 29
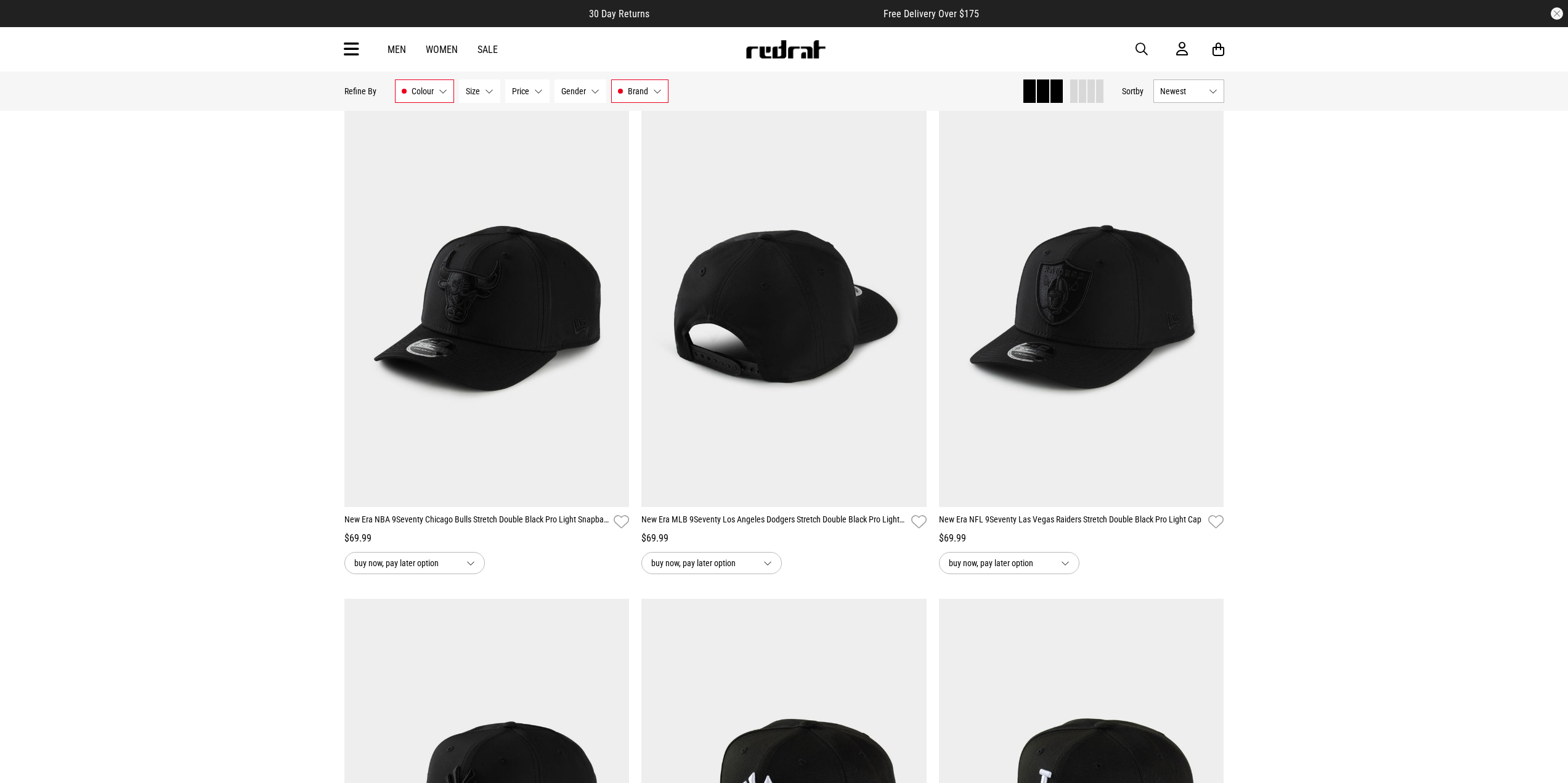
scroll to position [606, 0]
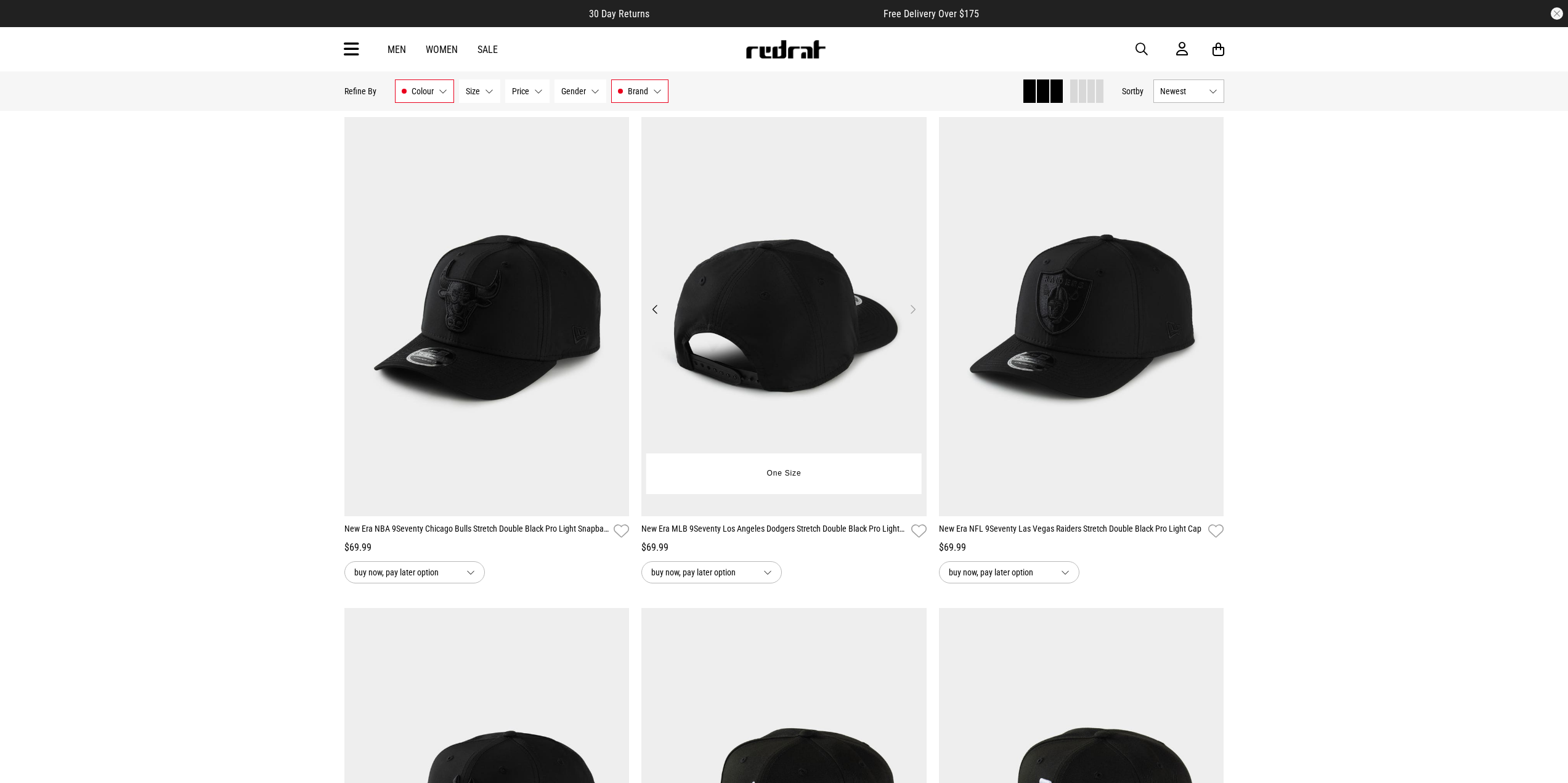
click at [915, 311] on button "Next" at bounding box center [913, 309] width 15 height 15
click at [911, 308] on button "Next" at bounding box center [913, 309] width 15 height 15
click at [792, 372] on img at bounding box center [784, 317] width 285 height 399
